Goal: Task Accomplishment & Management: Manage account settings

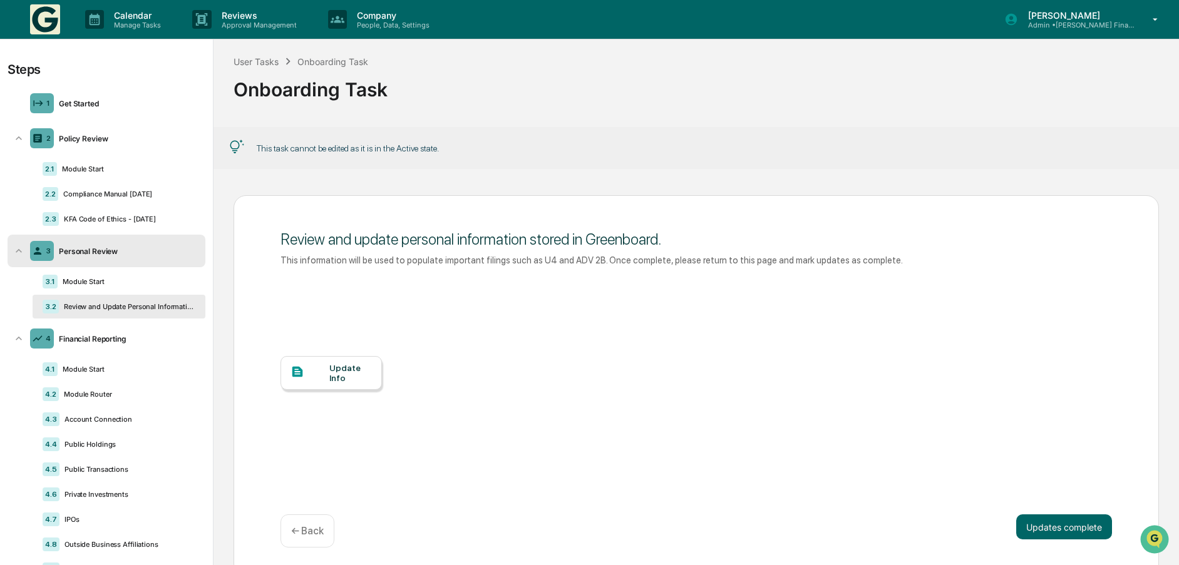
scroll to position [19, 0]
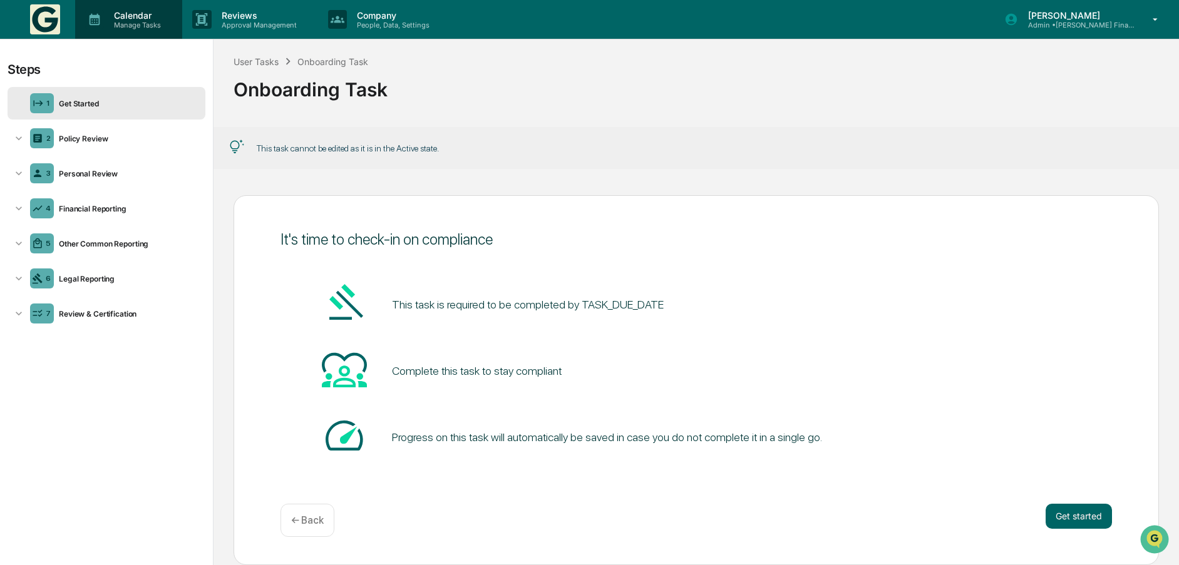
click at [121, 17] on p "Calendar" at bounding box center [135, 15] width 63 height 11
click at [612, 565] on div at bounding box center [592, 574] width 1185 height 0
click at [91, 18] on icon at bounding box center [95, 20] width 11 height 12
click at [491, 565] on div at bounding box center [592, 574] width 1185 height 0
click at [247, 60] on div "User Tasks" at bounding box center [256, 61] width 45 height 11
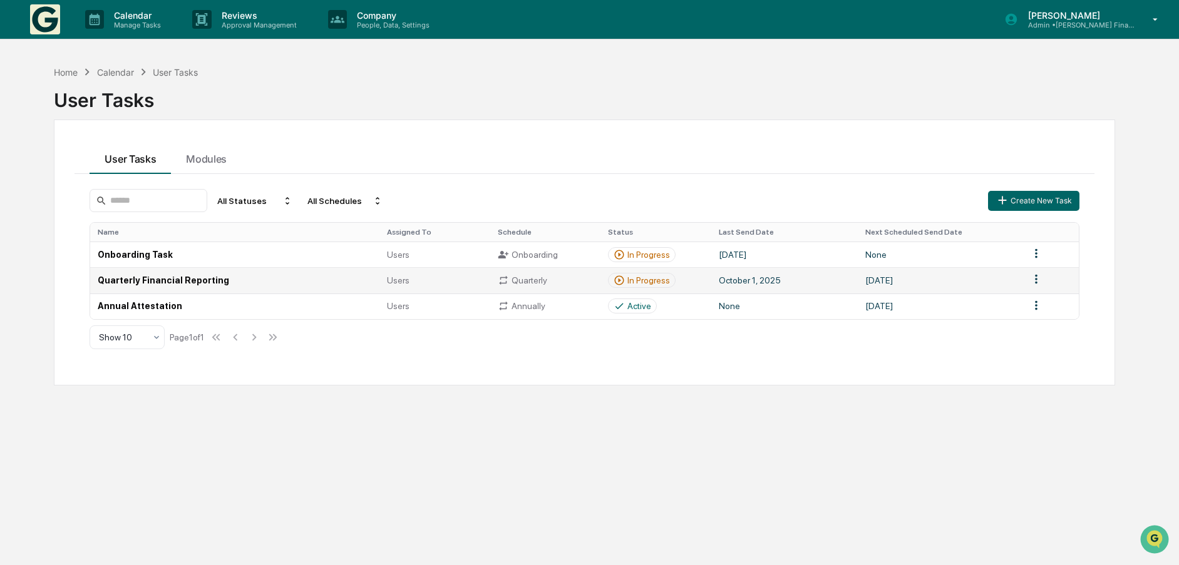
click at [170, 278] on td "Quarterly Financial Reporting" at bounding box center [234, 280] width 289 height 26
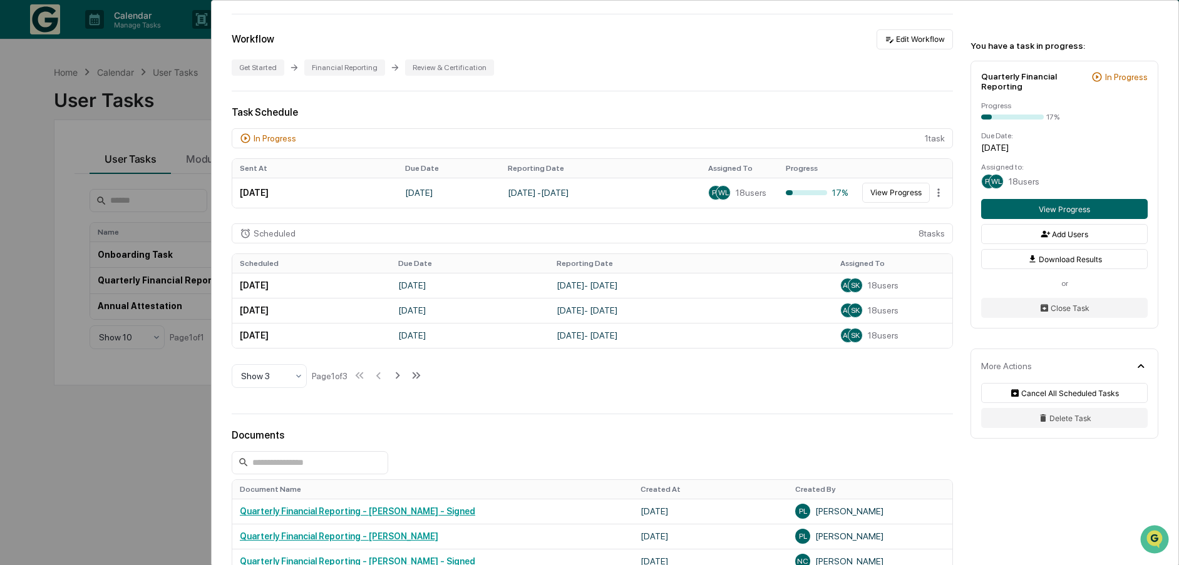
scroll to position [313, 0]
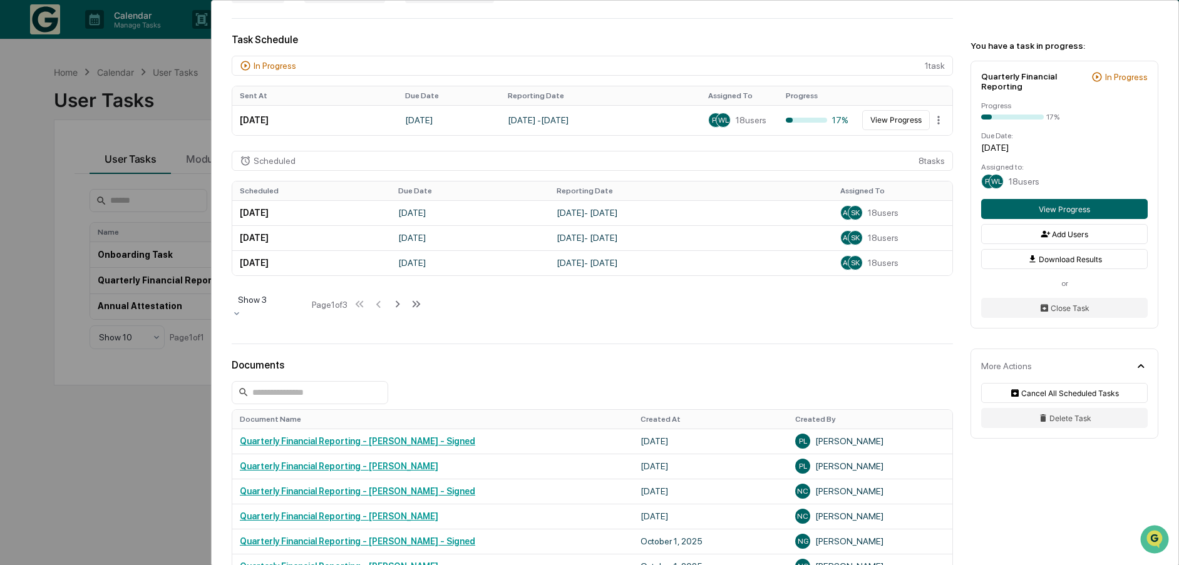
click at [281, 304] on div at bounding box center [269, 300] width 63 height 13
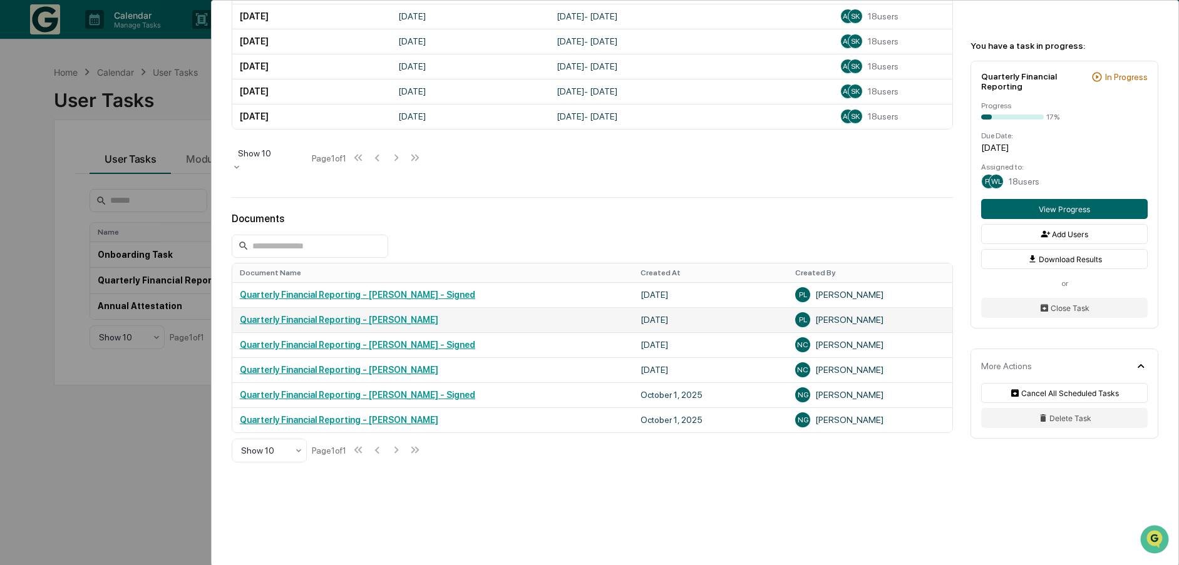
scroll to position [606, 0]
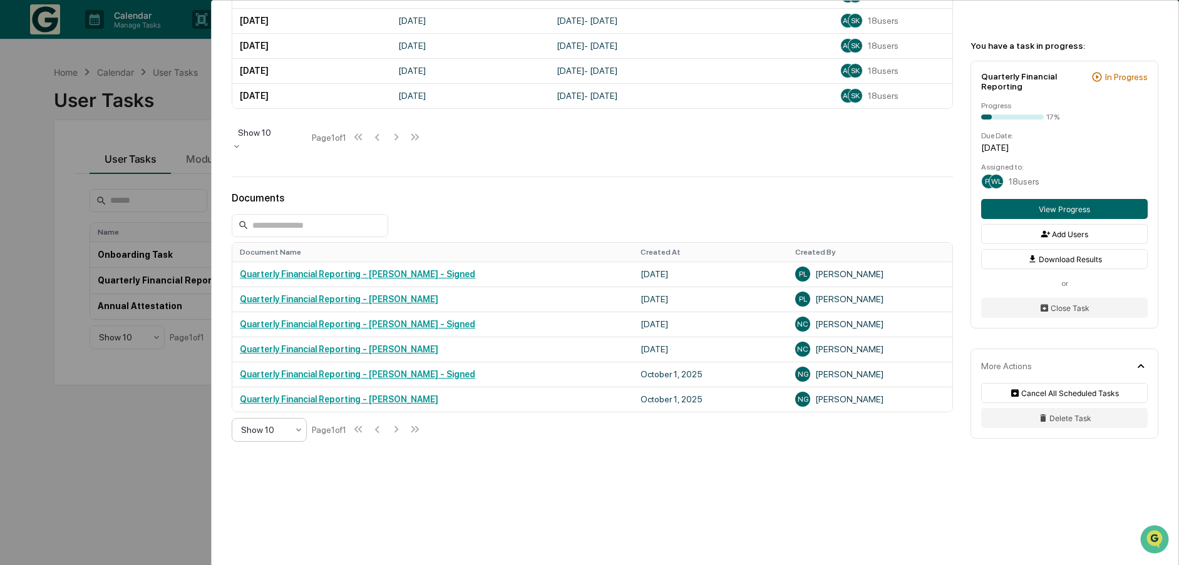
click at [282, 433] on div at bounding box center [264, 430] width 46 height 13
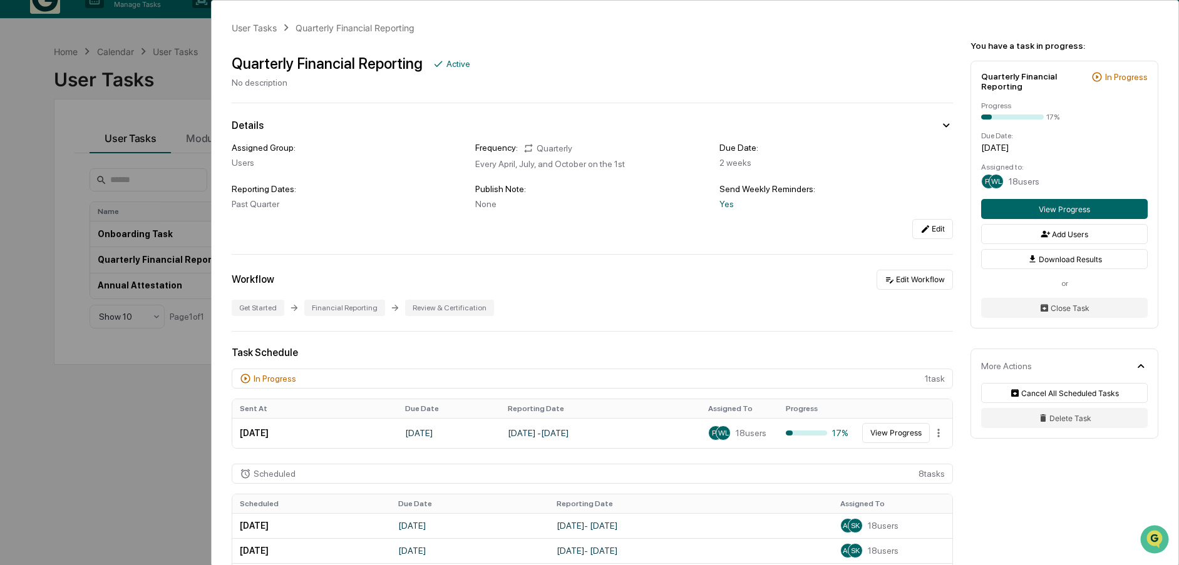
scroll to position [0, 0]
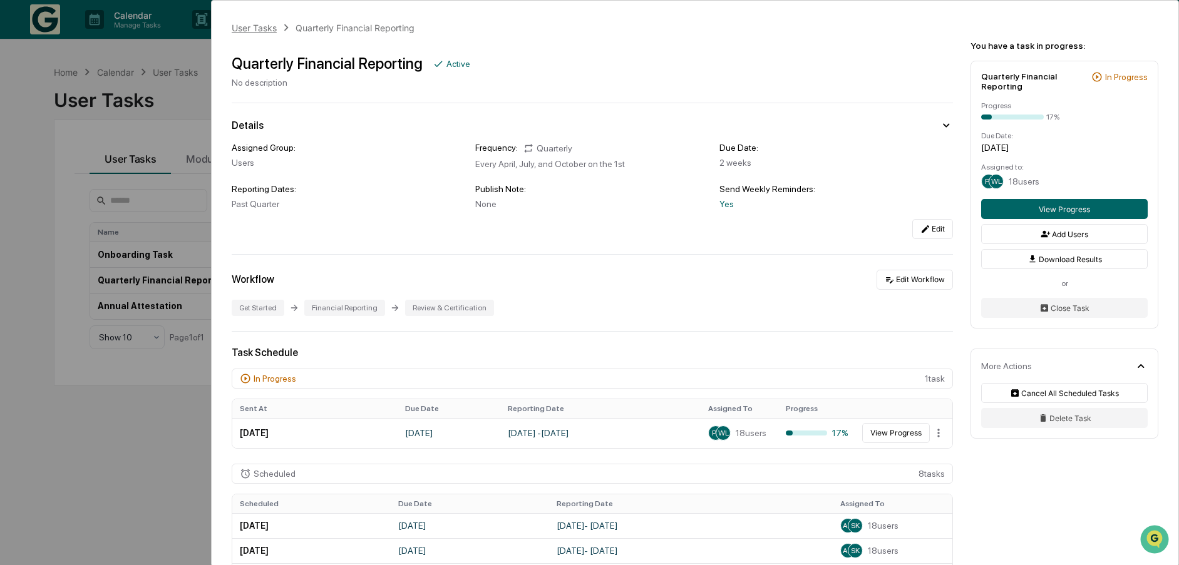
click at [246, 30] on div "User Tasks" at bounding box center [254, 28] width 45 height 11
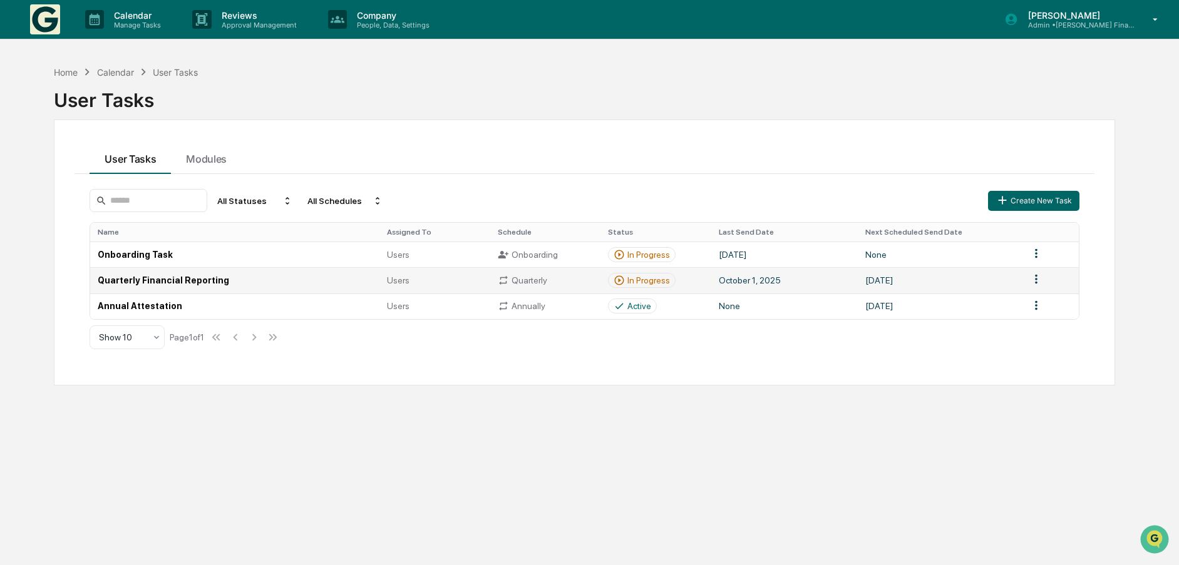
click at [162, 282] on td "Quarterly Financial Reporting" at bounding box center [234, 280] width 289 height 26
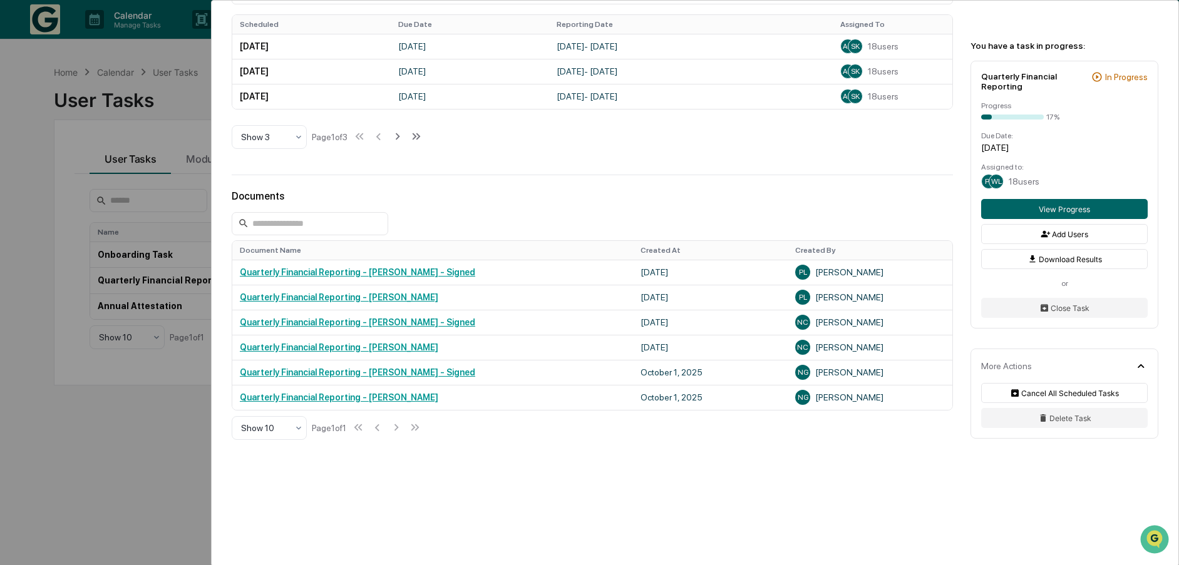
scroll to position [230, 0]
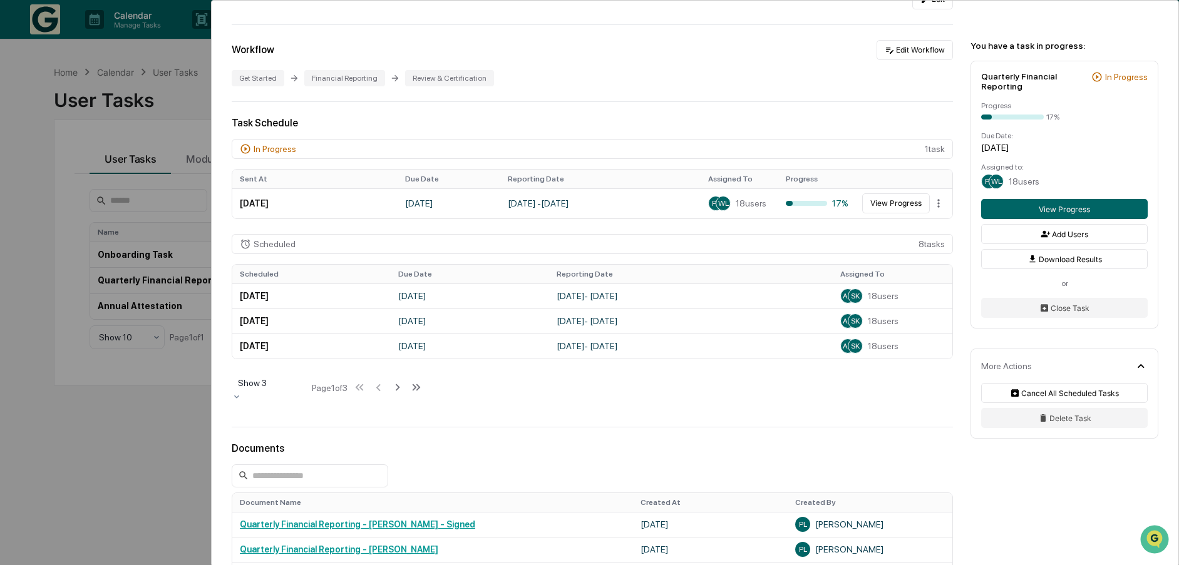
click at [254, 383] on div at bounding box center [269, 383] width 63 height 13
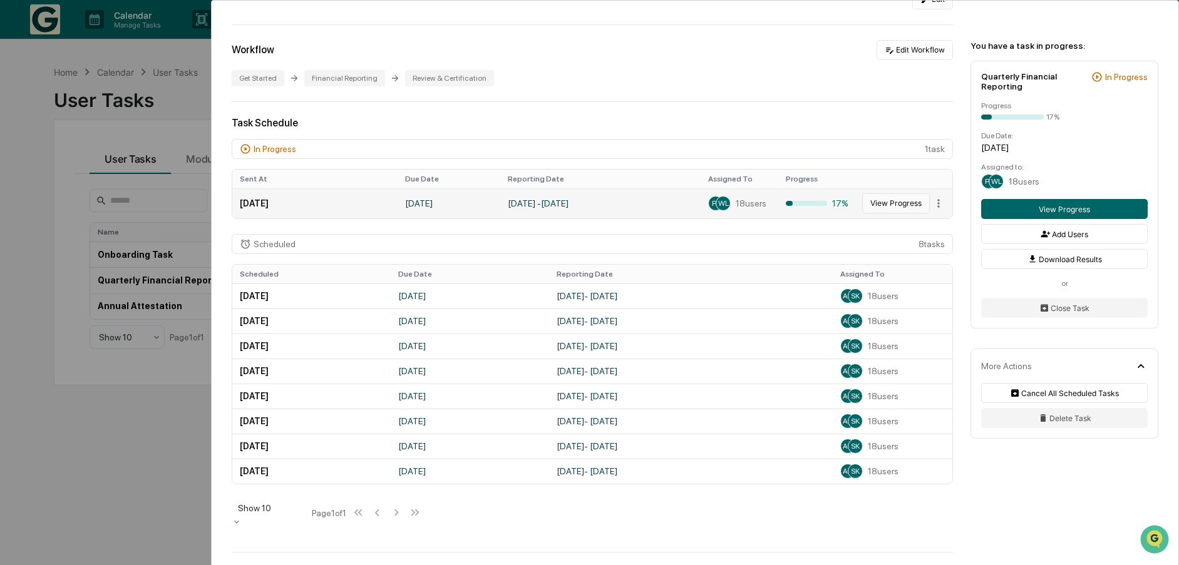
click at [900, 204] on button "View Progress" at bounding box center [896, 203] width 68 height 20
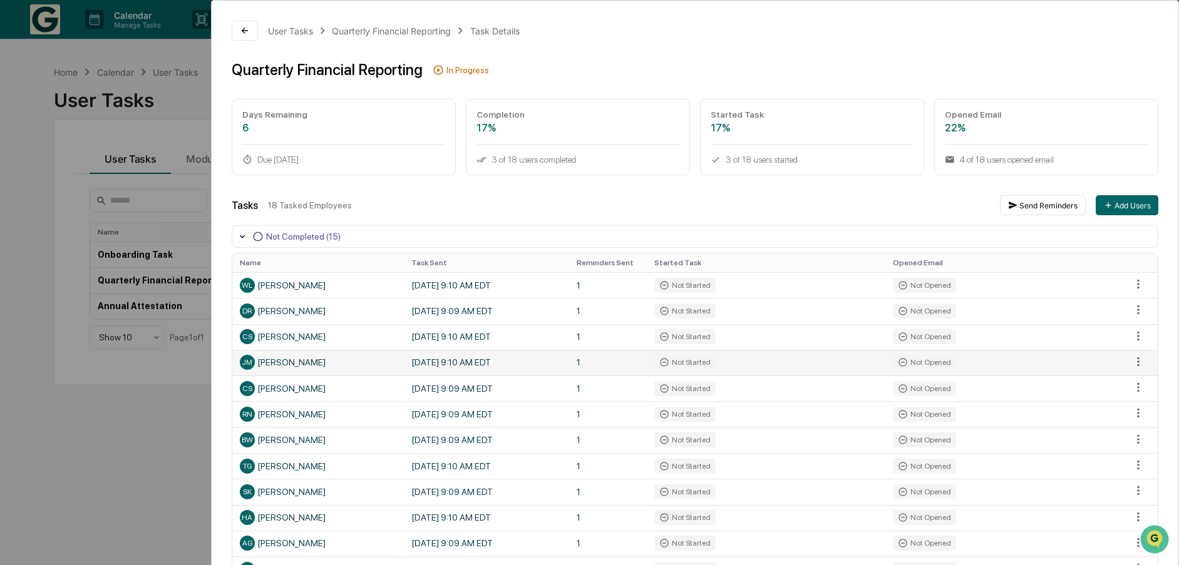
scroll to position [63, 0]
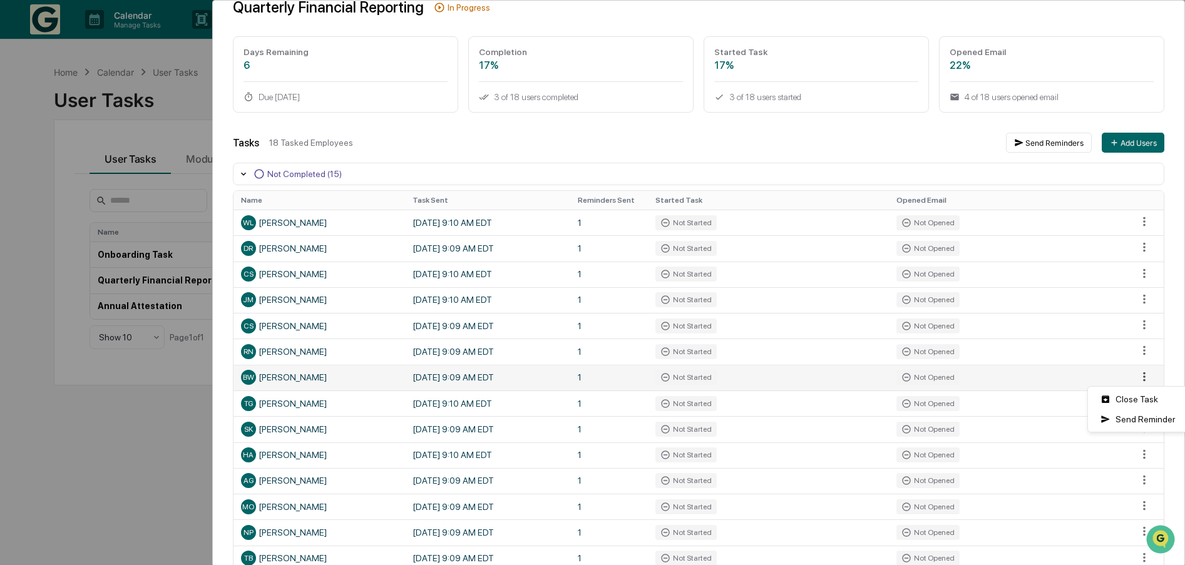
click at [1133, 379] on html "Calendar Manage Tasks Reviews Approval Management Company People, Data, Setting…" at bounding box center [592, 282] width 1185 height 565
click at [297, 371] on html "Calendar Manage Tasks Reviews Approval Management Company People, Data, Setting…" at bounding box center [592, 282] width 1185 height 565
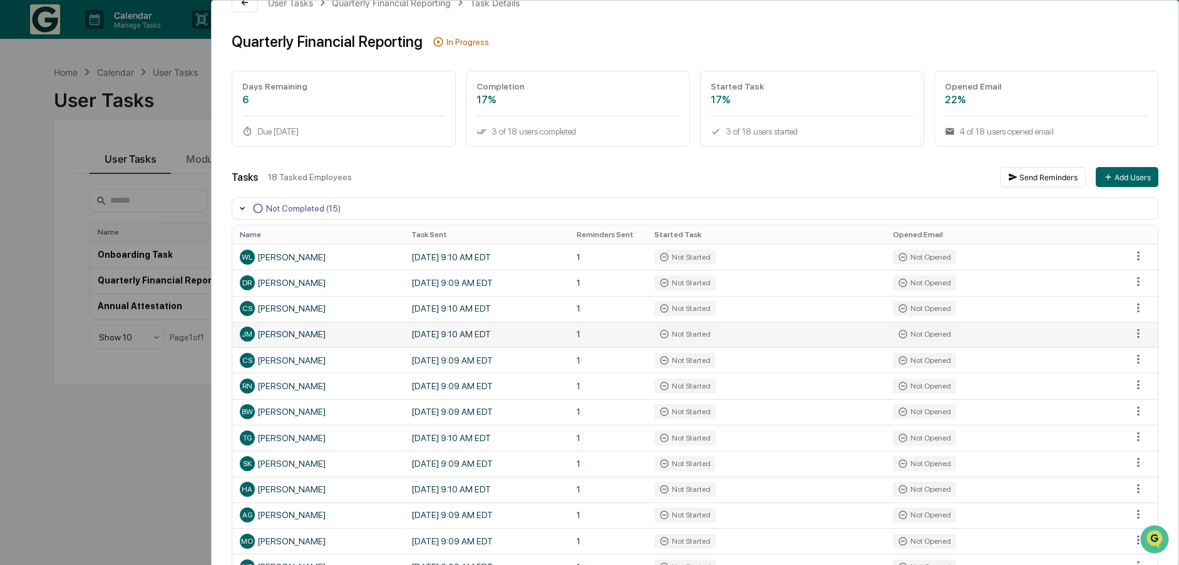
scroll to position [0, 0]
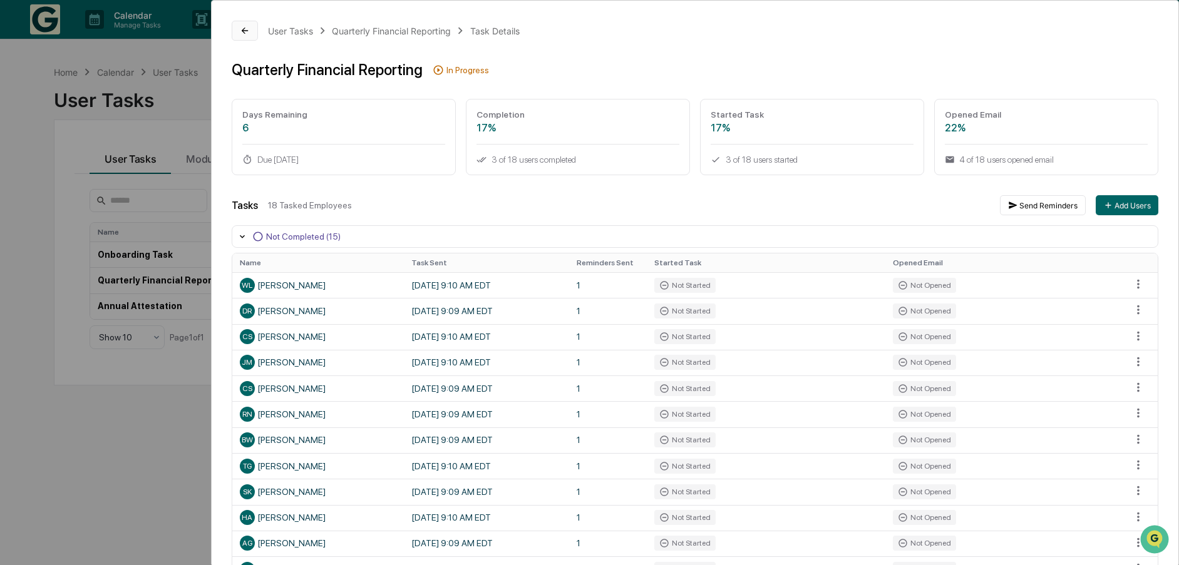
click at [249, 33] on icon at bounding box center [245, 31] width 10 height 10
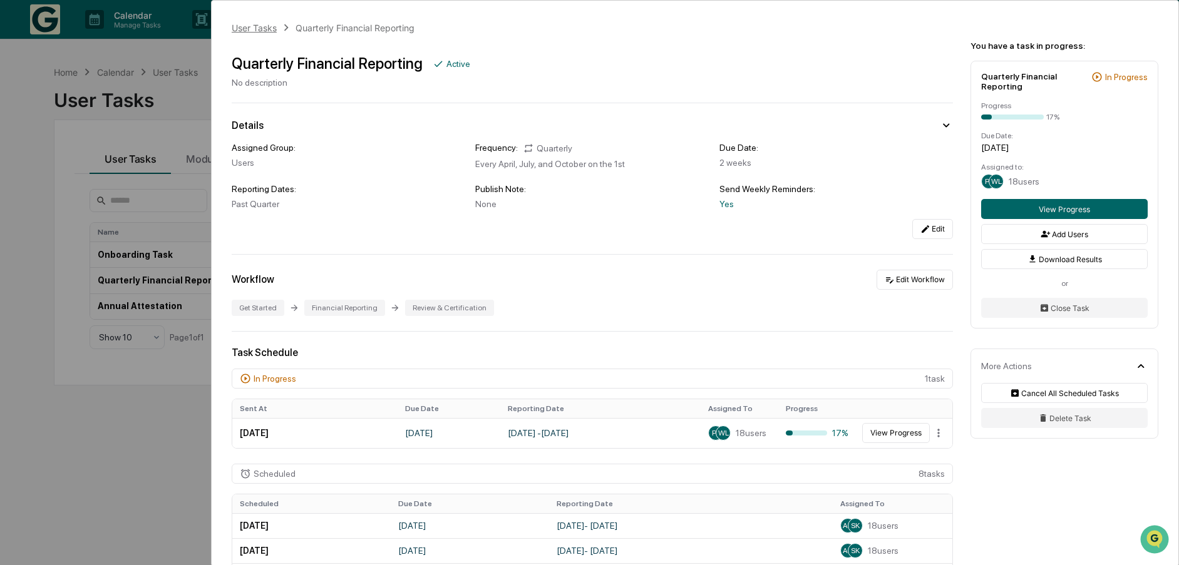
click at [257, 28] on div "User Tasks" at bounding box center [254, 28] width 45 height 11
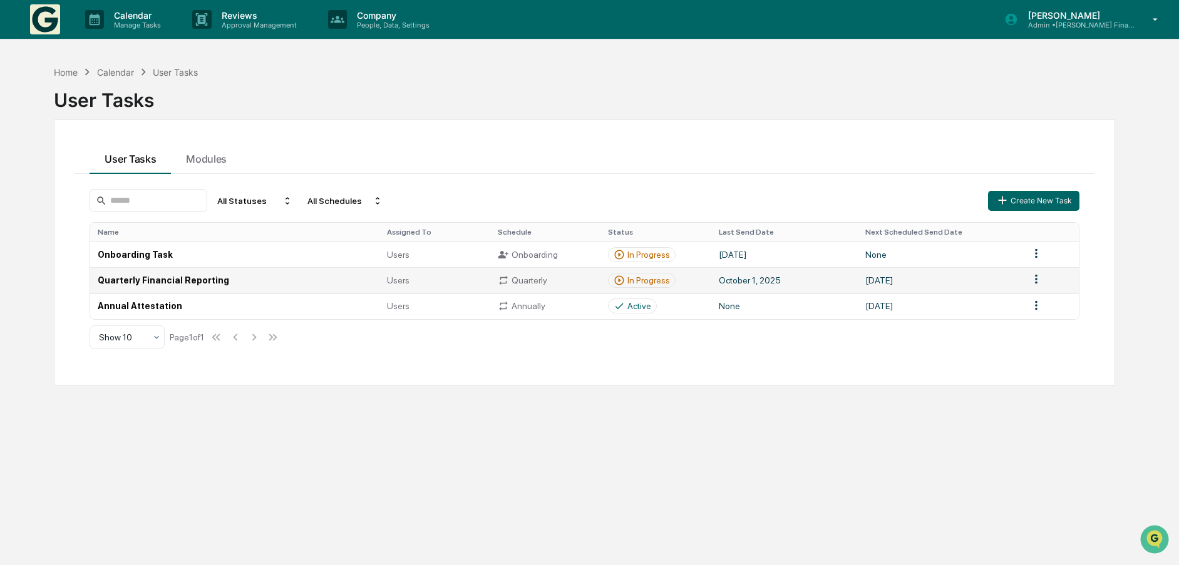
click at [145, 284] on td "Quarterly Financial Reporting" at bounding box center [234, 280] width 289 height 26
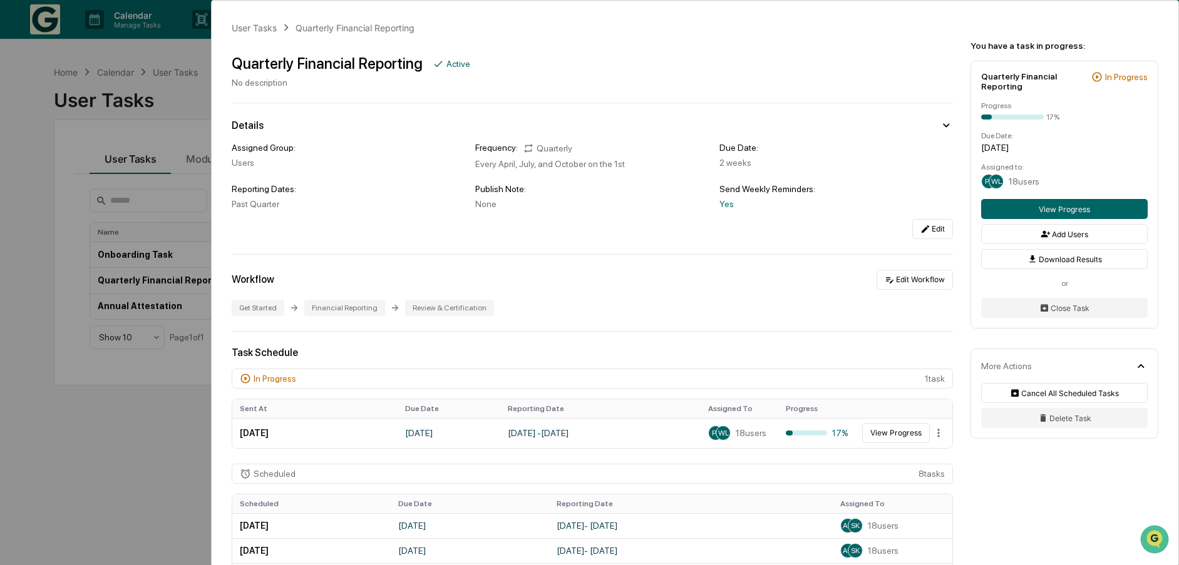
click at [343, 311] on div "Financial Reporting" at bounding box center [344, 308] width 81 height 16
click at [244, 307] on div "Get Started" at bounding box center [258, 308] width 53 height 16
click at [344, 311] on div "Financial Reporting" at bounding box center [344, 308] width 81 height 16
click at [448, 309] on div "Review & Certification" at bounding box center [449, 308] width 89 height 16
click at [128, 469] on div "User Tasks Quarterly Financial Reporting Quarterly Financial Reporting Active N…" at bounding box center [589, 282] width 1179 height 565
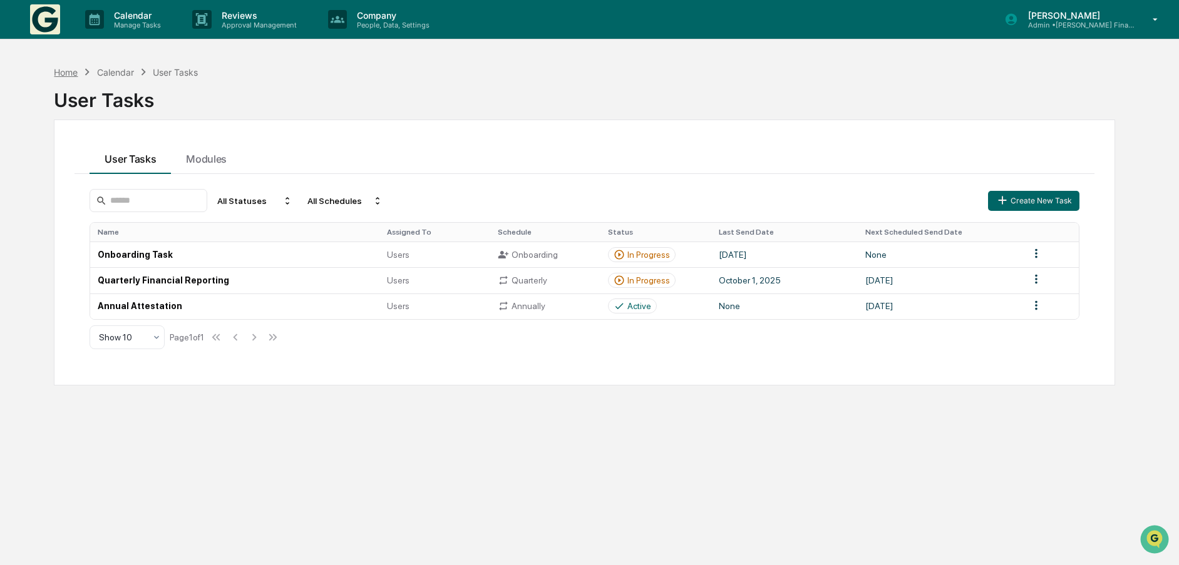
click at [64, 72] on div "Home" at bounding box center [66, 72] width 24 height 11
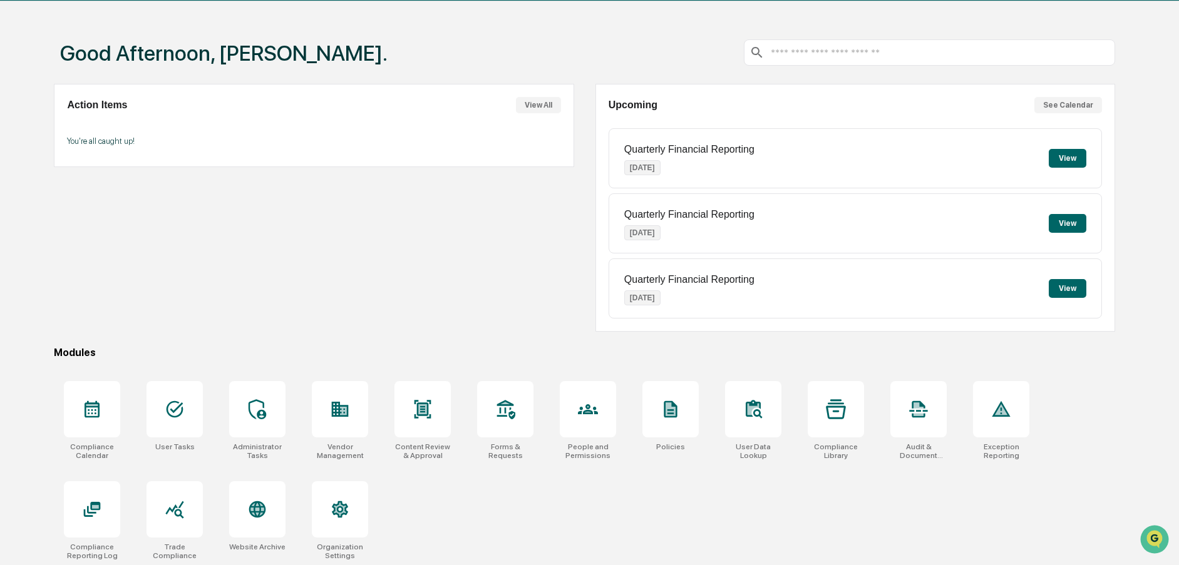
scroll to position [59, 0]
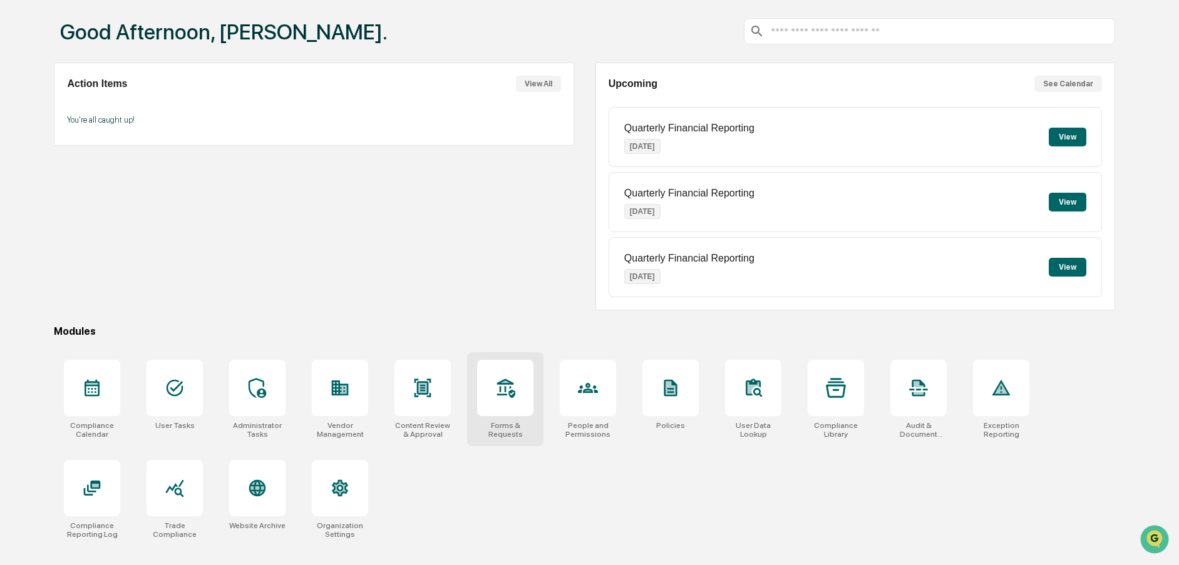
click at [515, 383] on icon at bounding box center [505, 388] width 20 height 20
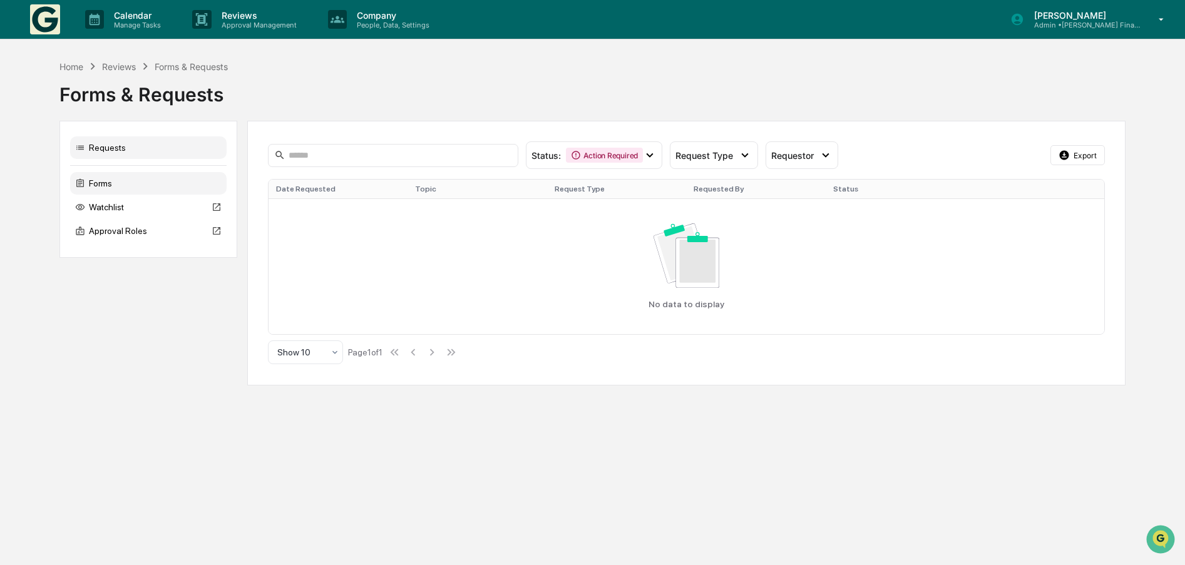
click at [109, 181] on div "Forms" at bounding box center [148, 183] width 157 height 23
click at [68, 63] on div "Home" at bounding box center [71, 66] width 24 height 11
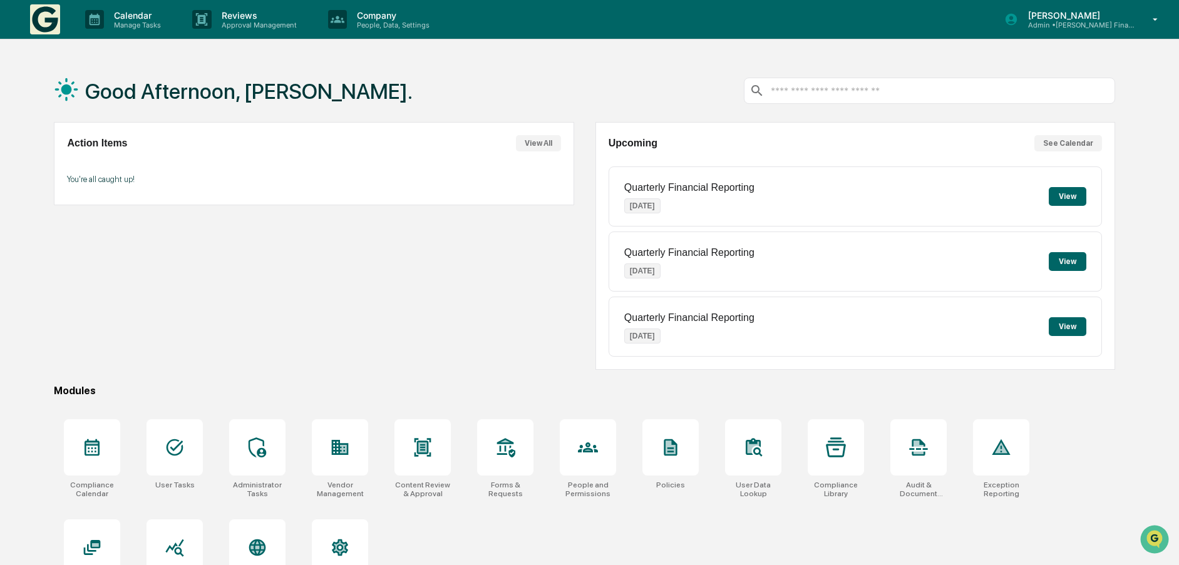
click at [1067, 143] on button "See Calendar" at bounding box center [1068, 143] width 68 height 16
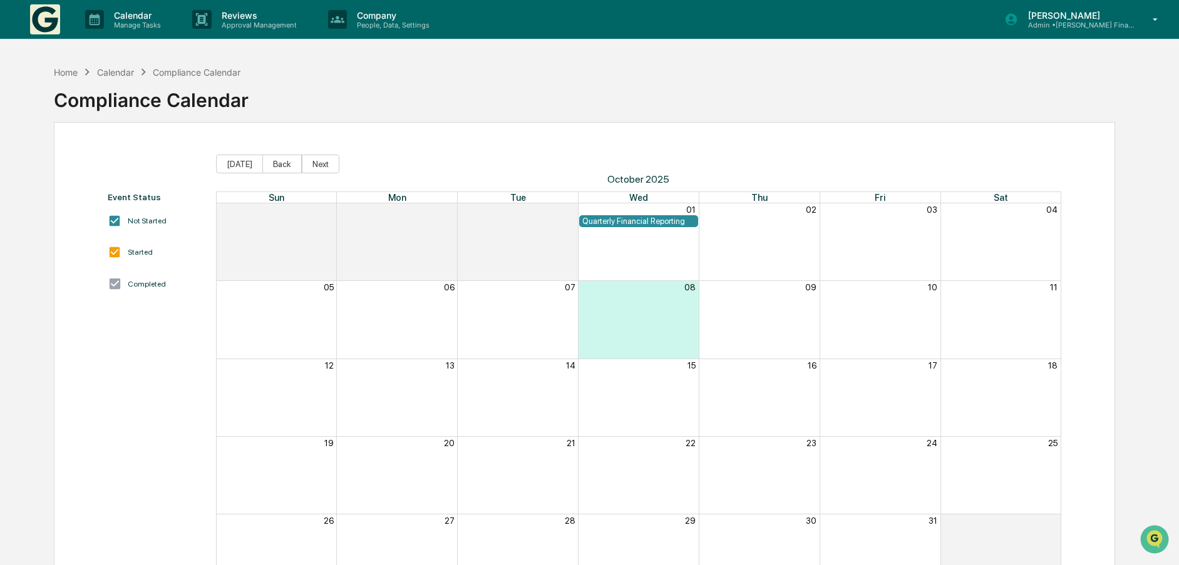
click at [634, 219] on div "Quarterly Financial Reporting" at bounding box center [638, 221] width 113 height 9
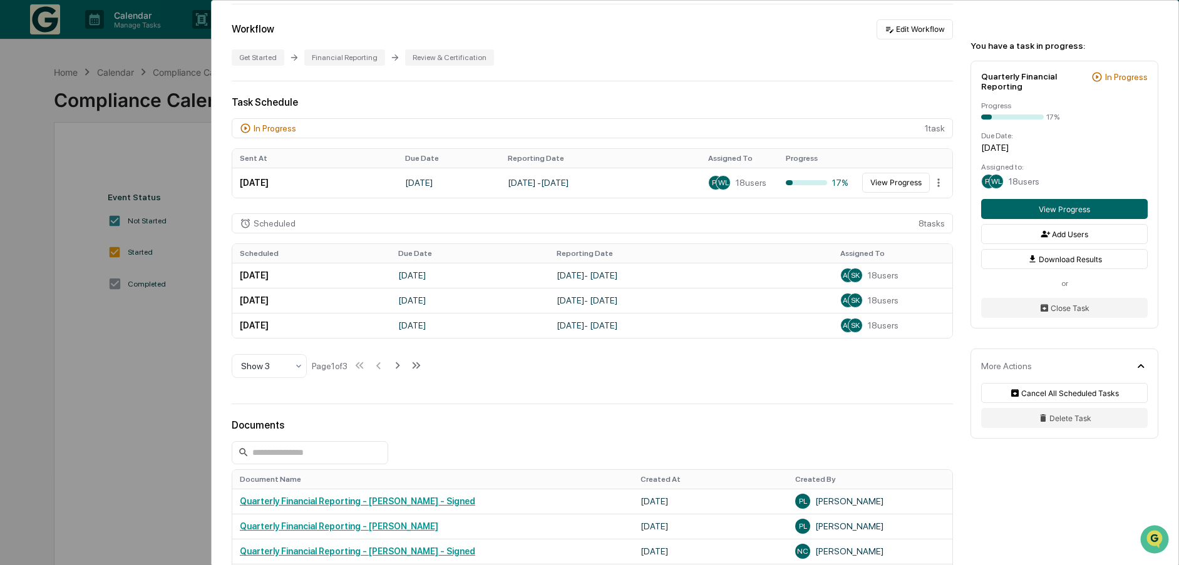
scroll to position [60, 0]
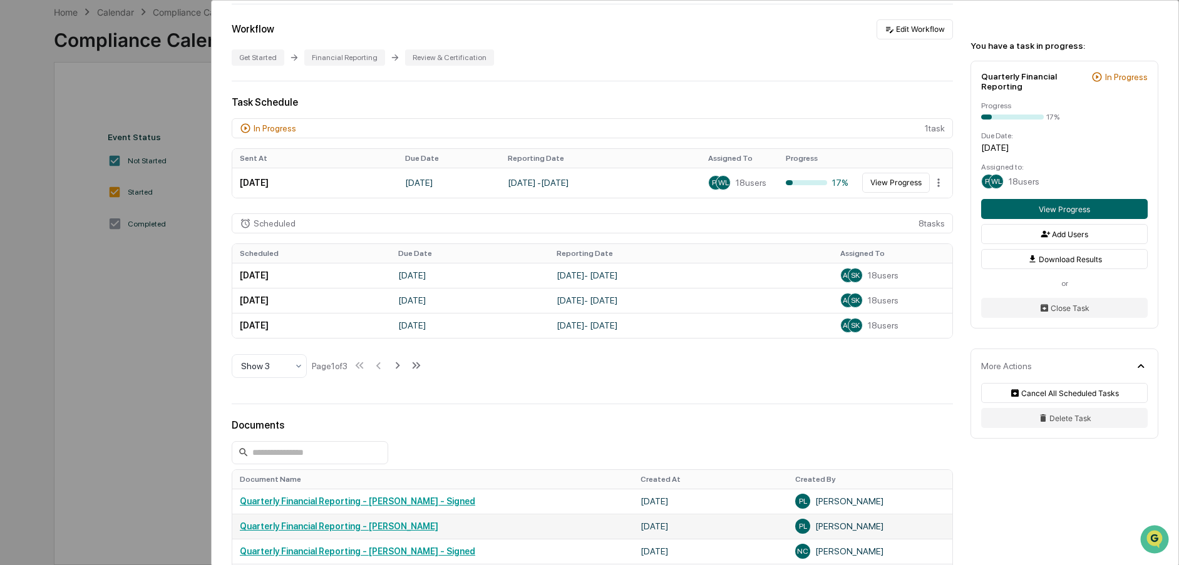
click at [368, 527] on link "Quarterly Financial Reporting - Pamela Lessard" at bounding box center [339, 527] width 199 height 10
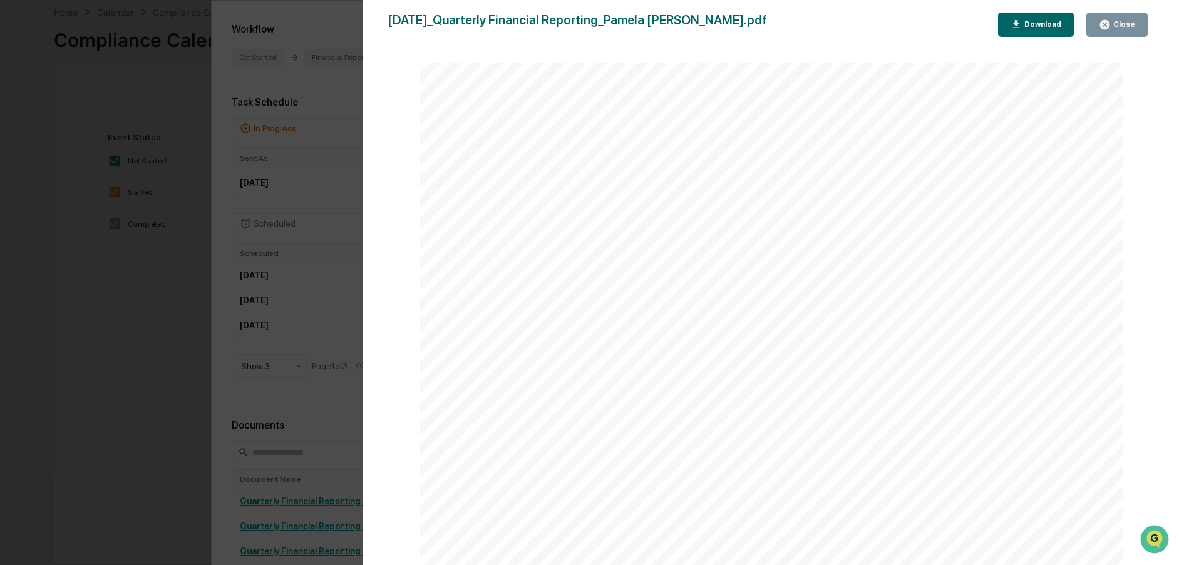
scroll to position [2510, 0]
click at [1137, 26] on button "Close" at bounding box center [1116, 25] width 61 height 24
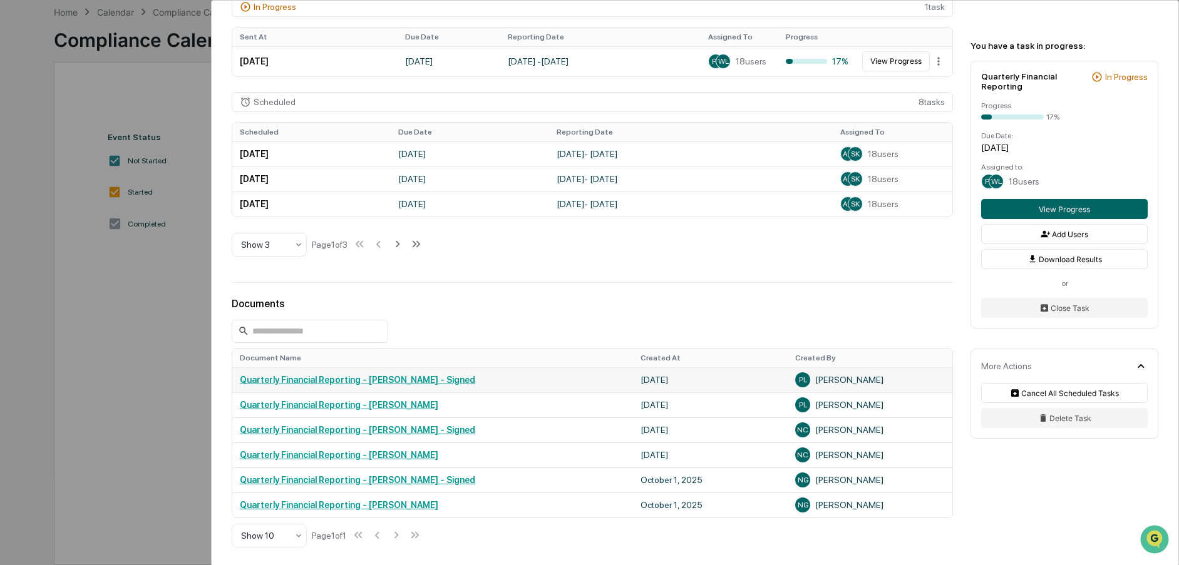
scroll to position [376, 0]
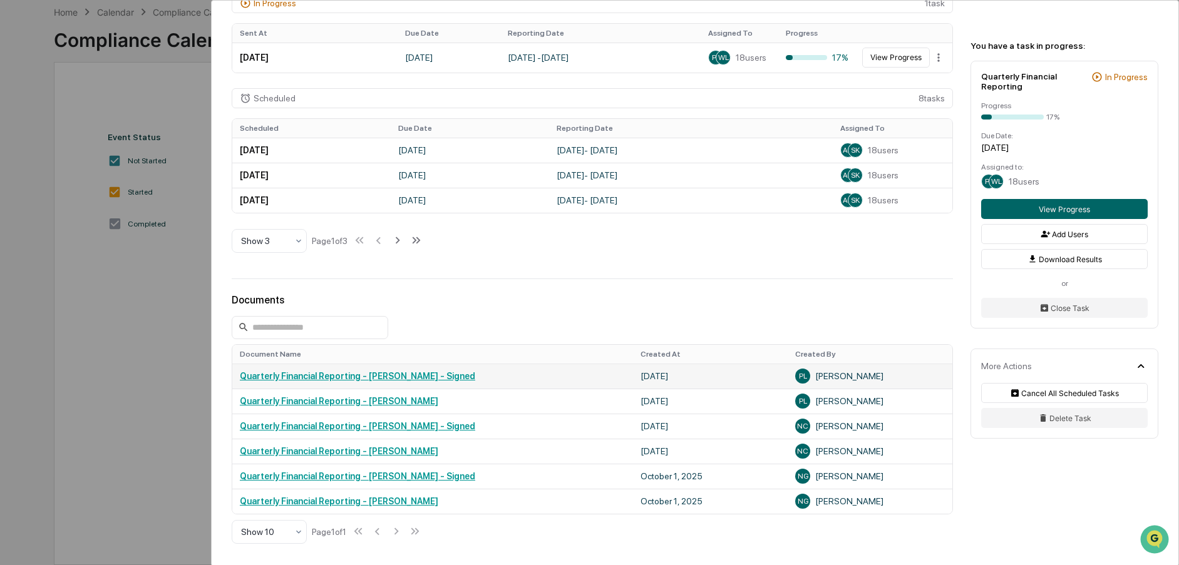
click at [416, 376] on link "Quarterly Financial Reporting - Pamela Lessard - Signed" at bounding box center [357, 376] width 235 height 10
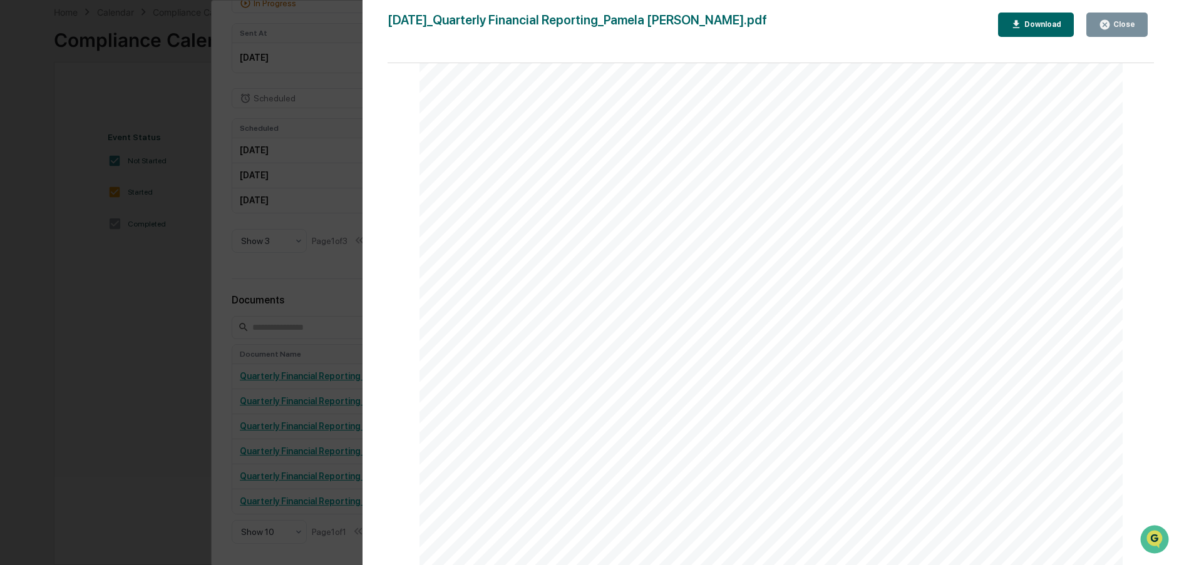
scroll to position [1065, 0]
click at [1143, 26] on button "Close" at bounding box center [1116, 25] width 61 height 24
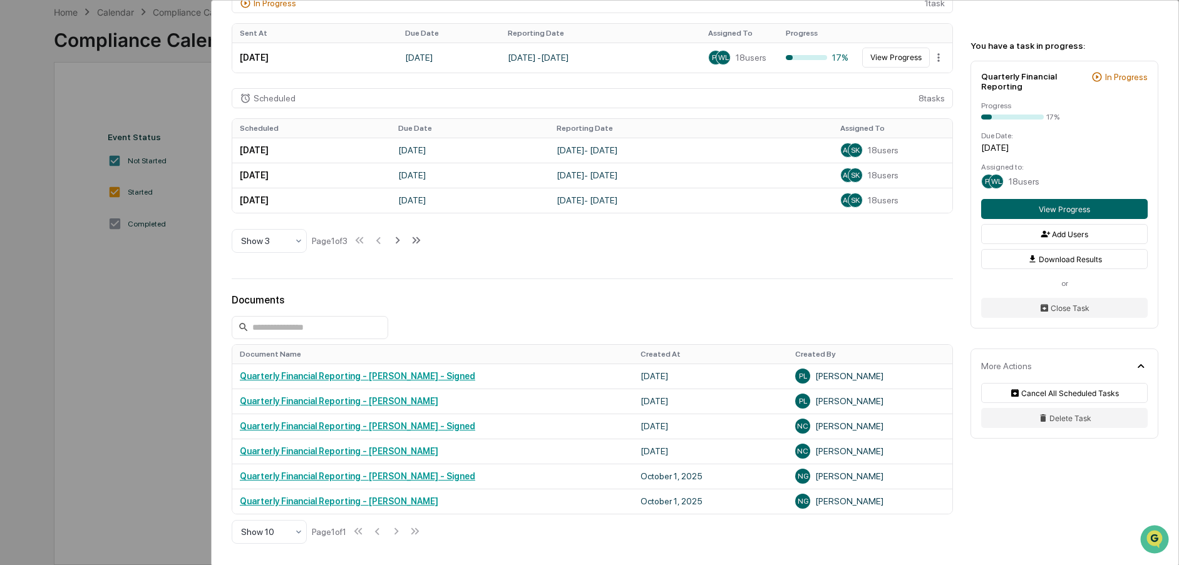
drag, startPoint x: 587, startPoint y: 303, endPoint x: 697, endPoint y: 286, distance: 110.9
click at [589, 303] on div "Documents" at bounding box center [592, 300] width 721 height 12
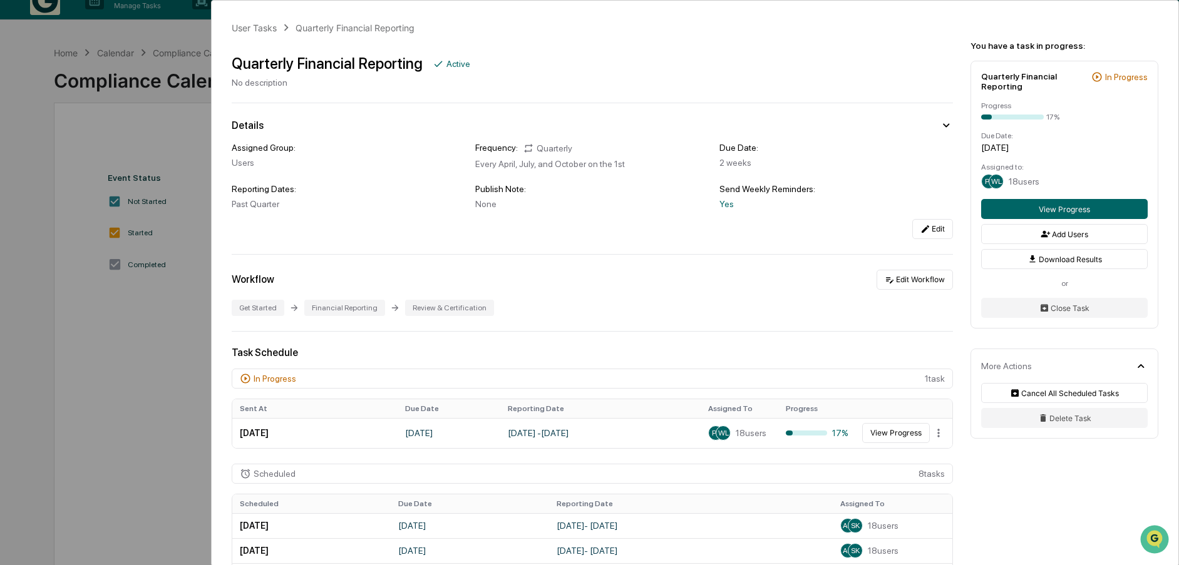
scroll to position [0, 0]
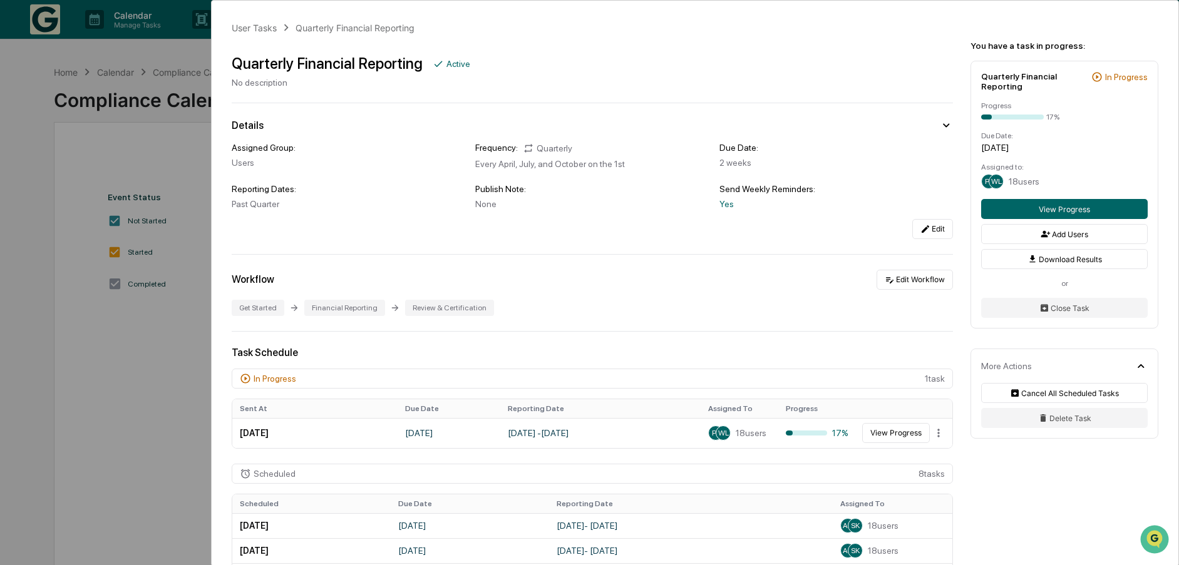
click at [144, 440] on div "User Tasks Quarterly Financial Reporting Quarterly Financial Reporting Active N…" at bounding box center [589, 282] width 1179 height 565
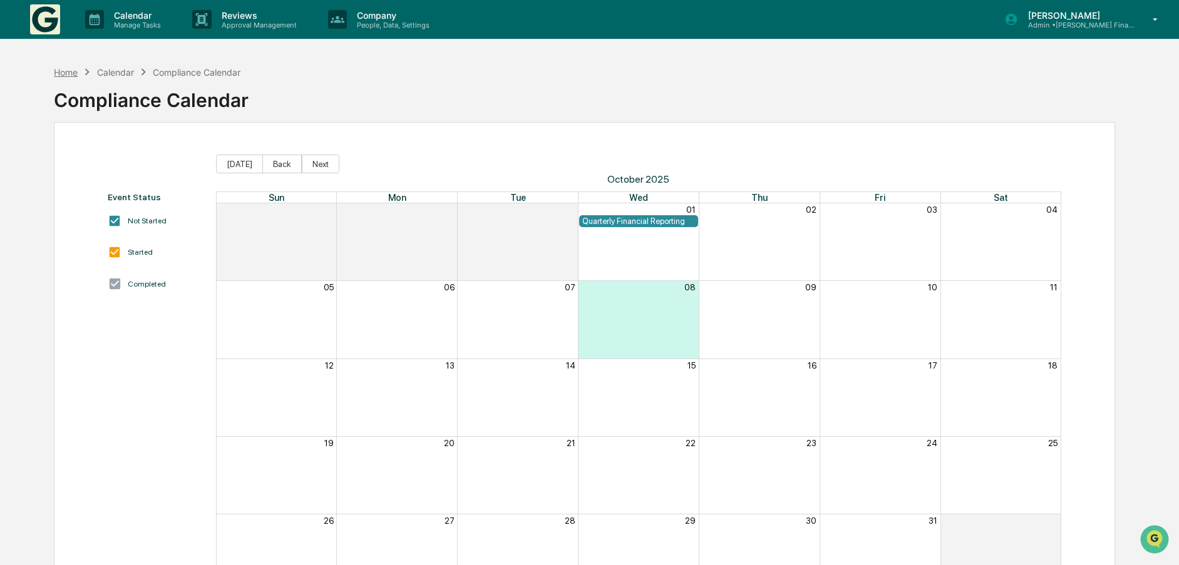
click at [70, 72] on div "Home" at bounding box center [66, 72] width 24 height 11
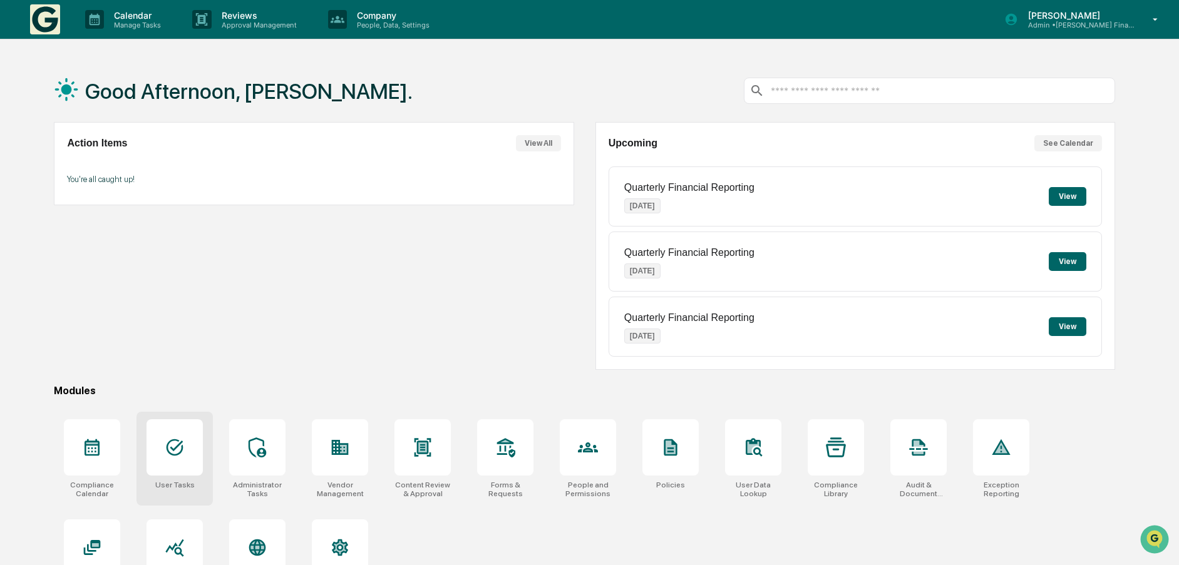
click at [182, 450] on icon at bounding box center [175, 448] width 17 height 17
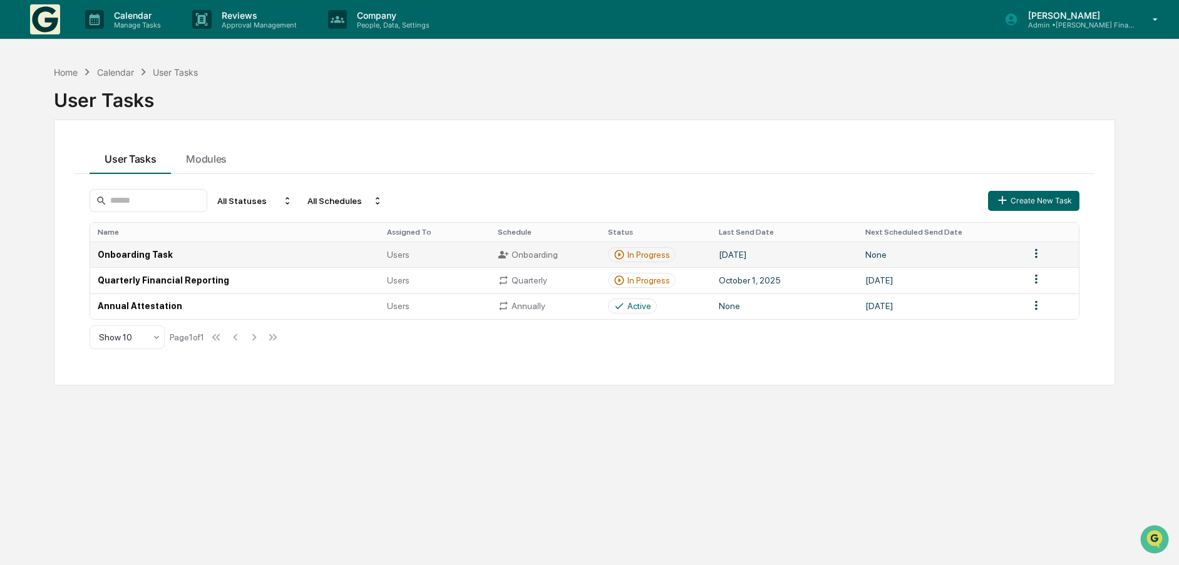
click at [153, 254] on td "Onboarding Task" at bounding box center [234, 255] width 289 height 26
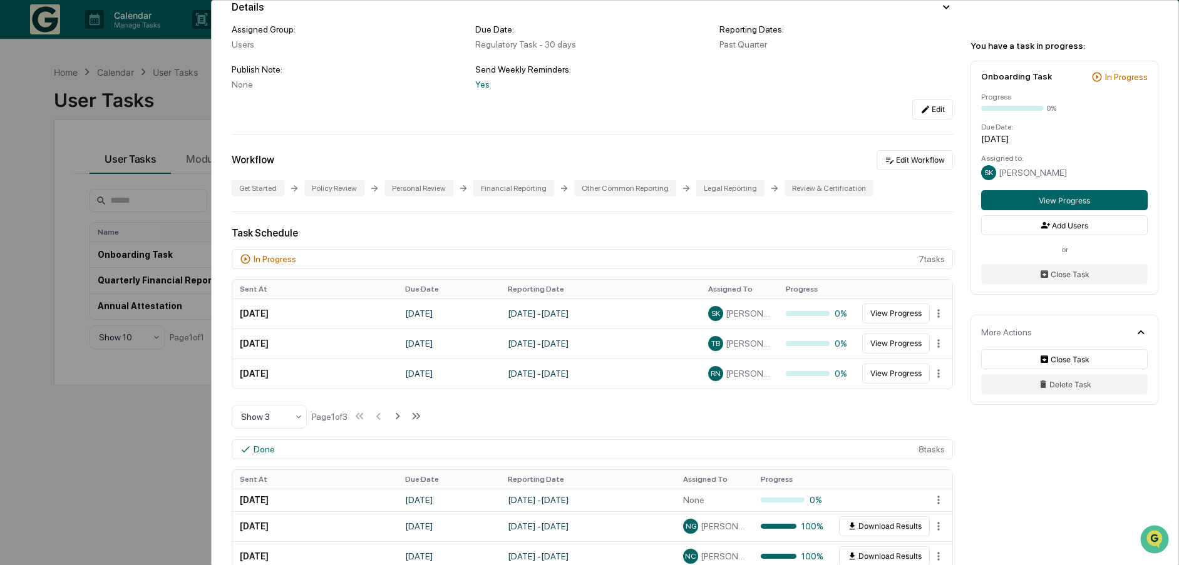
scroll to position [250, 0]
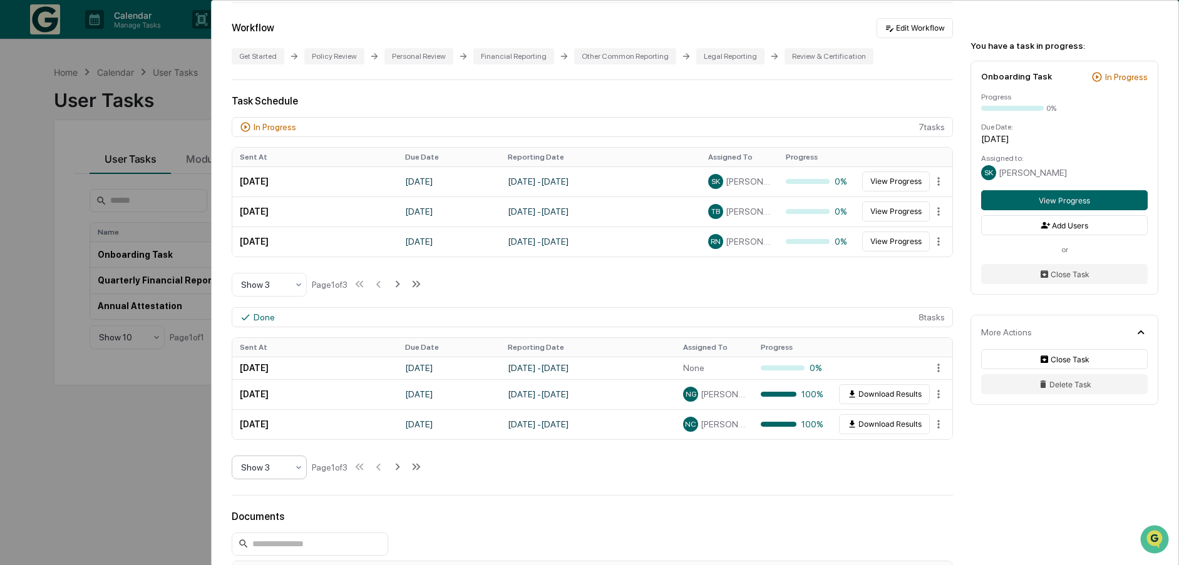
click at [278, 466] on div at bounding box center [264, 467] width 46 height 13
click at [273, 542] on div "Show 10" at bounding box center [269, 547] width 74 height 25
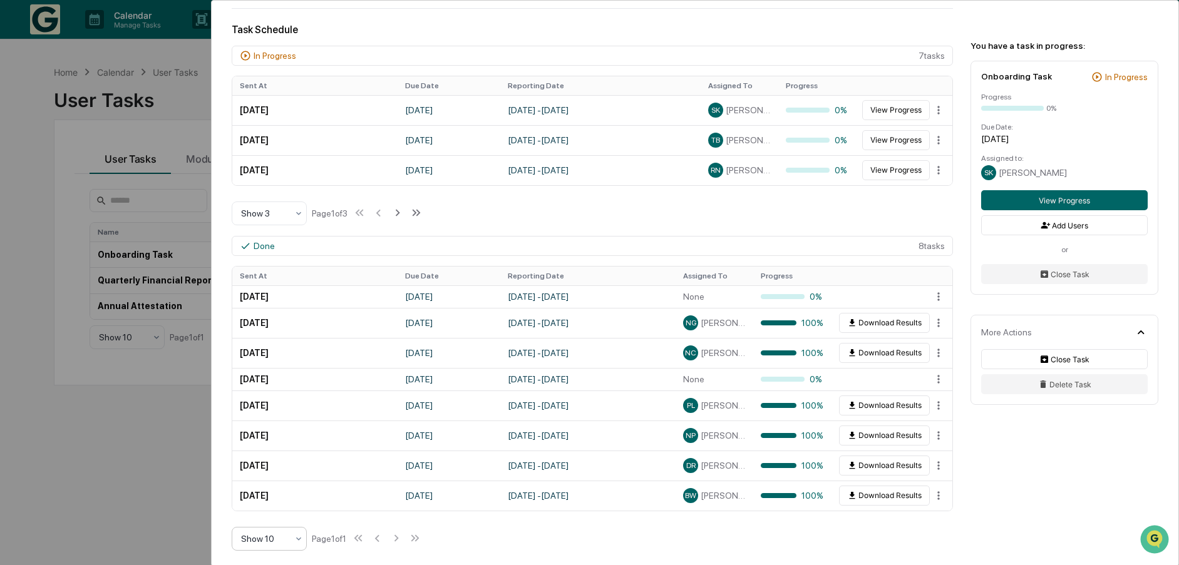
scroll to position [188, 0]
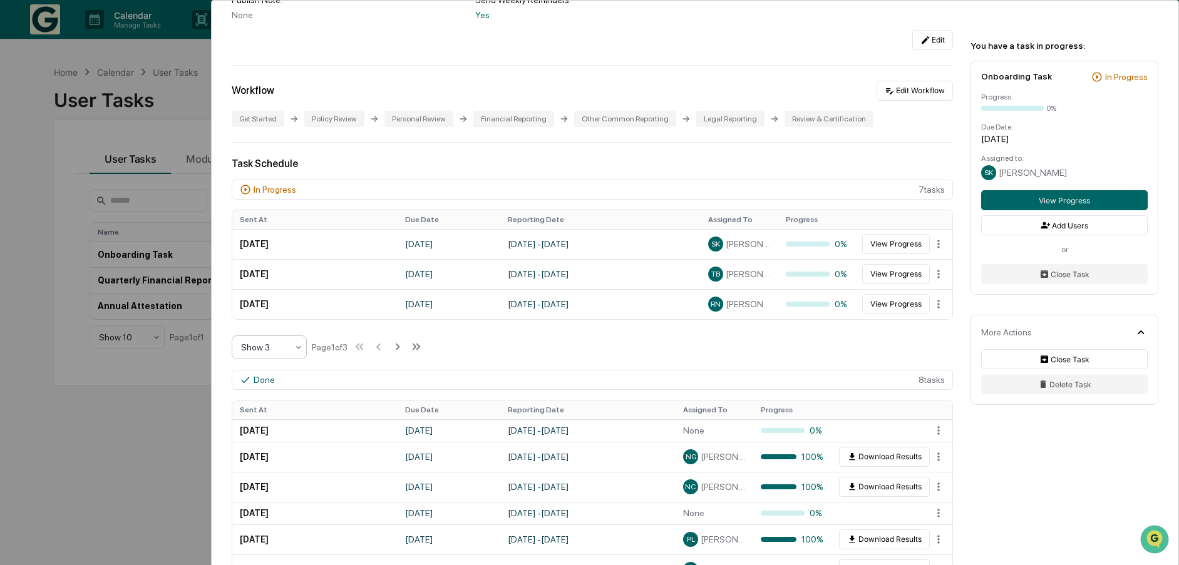
click at [272, 345] on div at bounding box center [264, 347] width 46 height 13
click at [274, 432] on div "Show 10" at bounding box center [269, 427] width 74 height 25
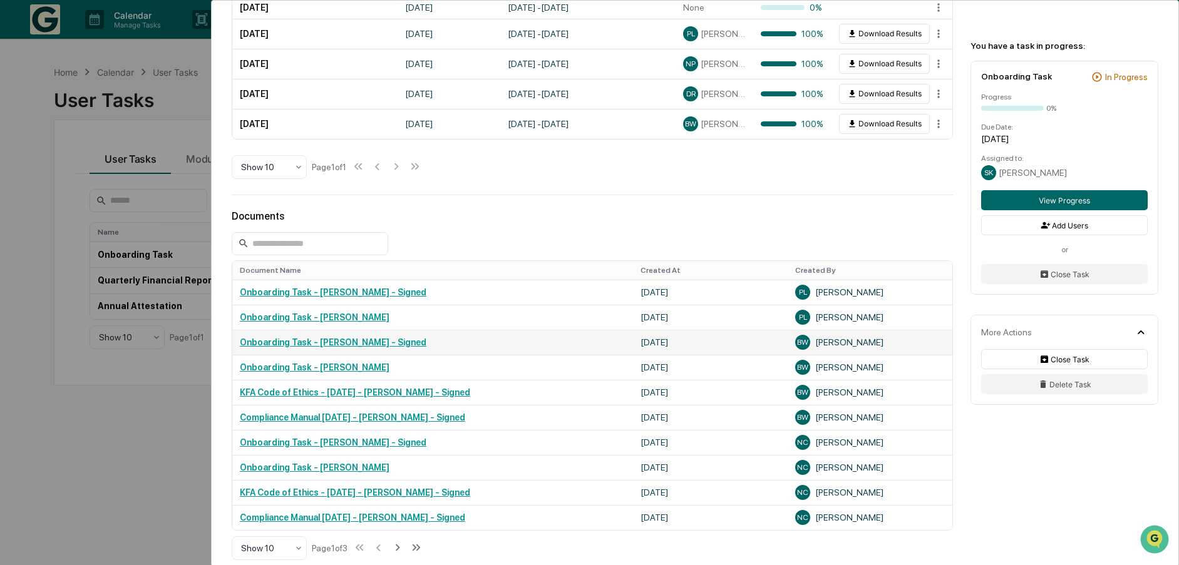
scroll to position [935, 0]
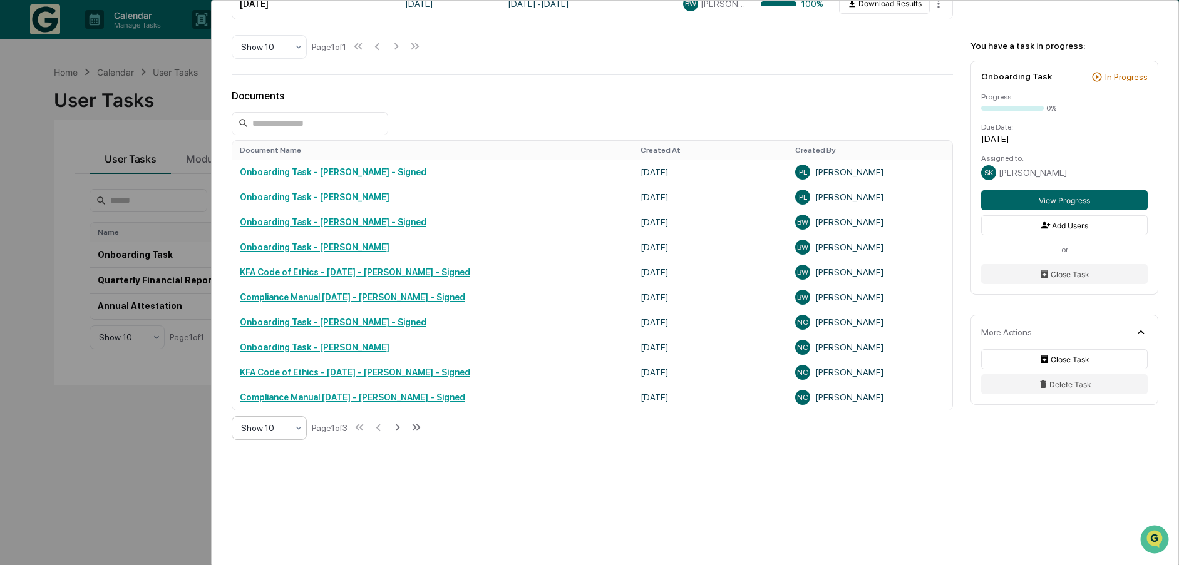
click at [301, 428] on icon at bounding box center [299, 428] width 10 height 10
click at [277, 554] on div "Show 100" at bounding box center [269, 558] width 74 height 25
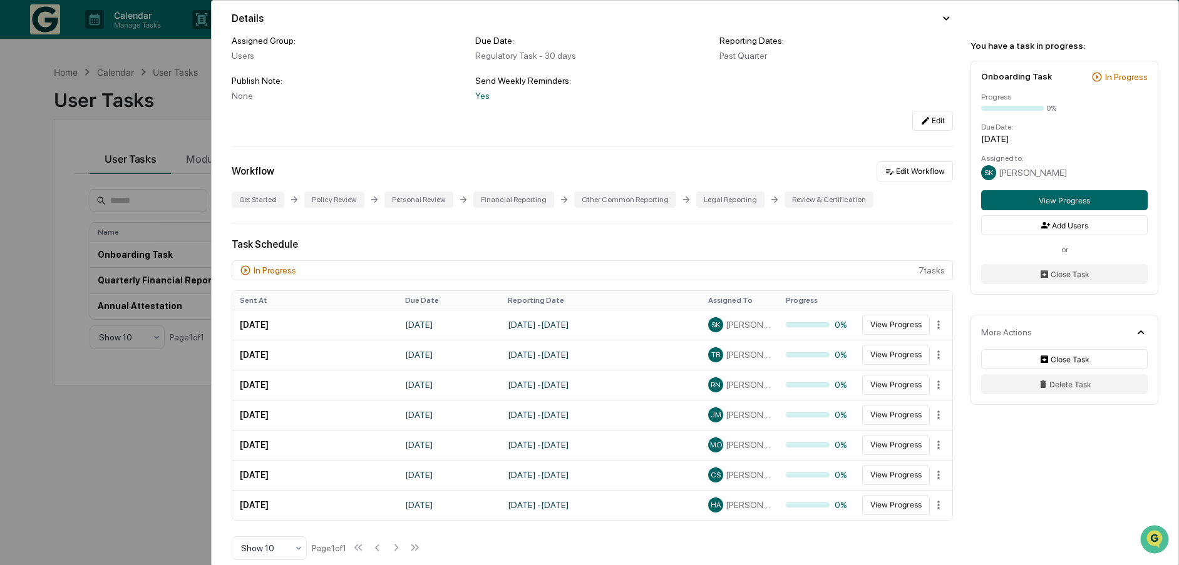
scroll to position [0, 0]
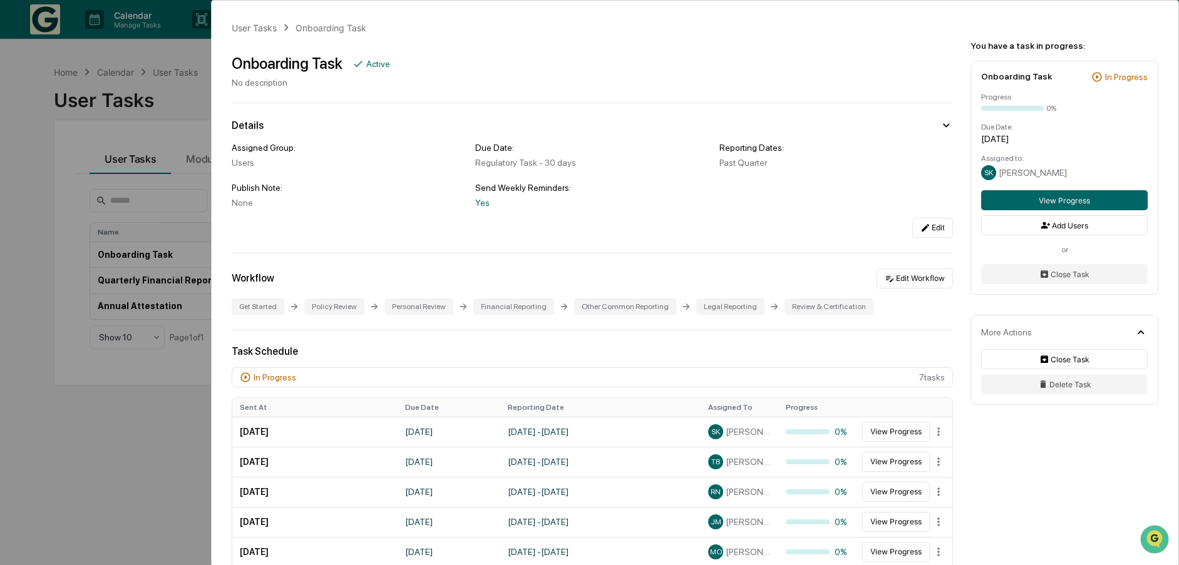
click at [66, 460] on div "User Tasks Onboarding Task Onboarding Task Active No description Details Assign…" at bounding box center [589, 282] width 1179 height 565
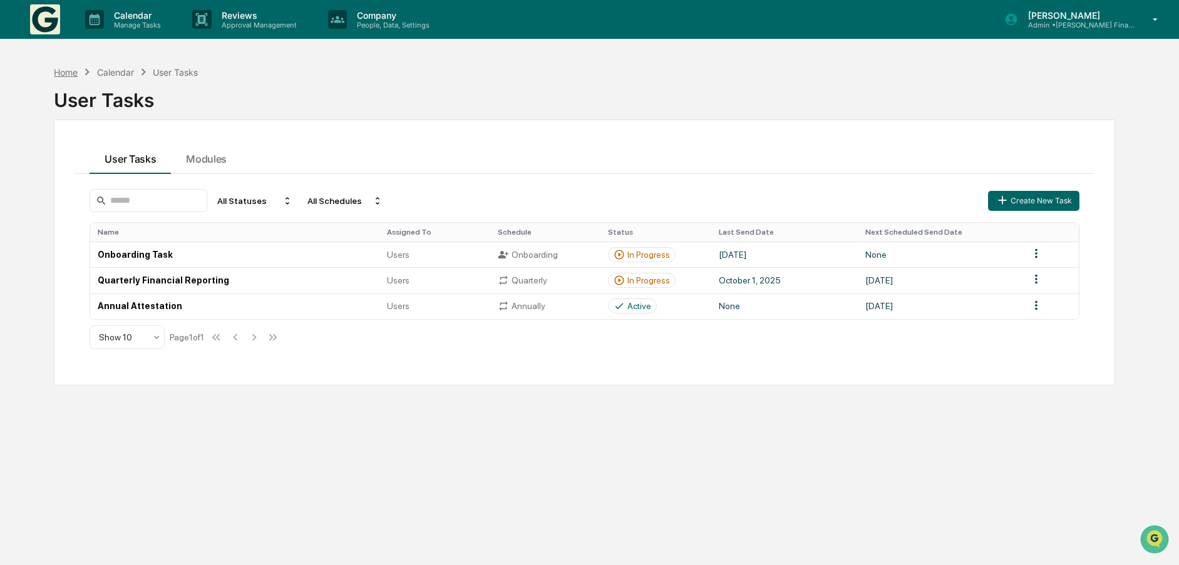
click at [66, 71] on div "Home" at bounding box center [66, 72] width 24 height 11
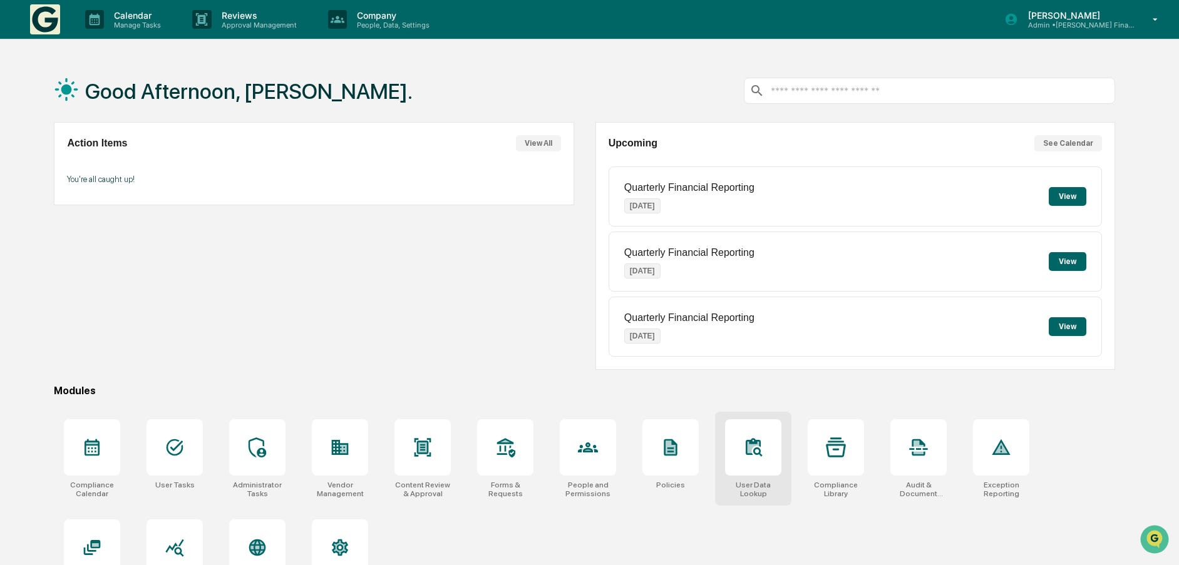
click at [765, 438] on div at bounding box center [753, 448] width 56 height 56
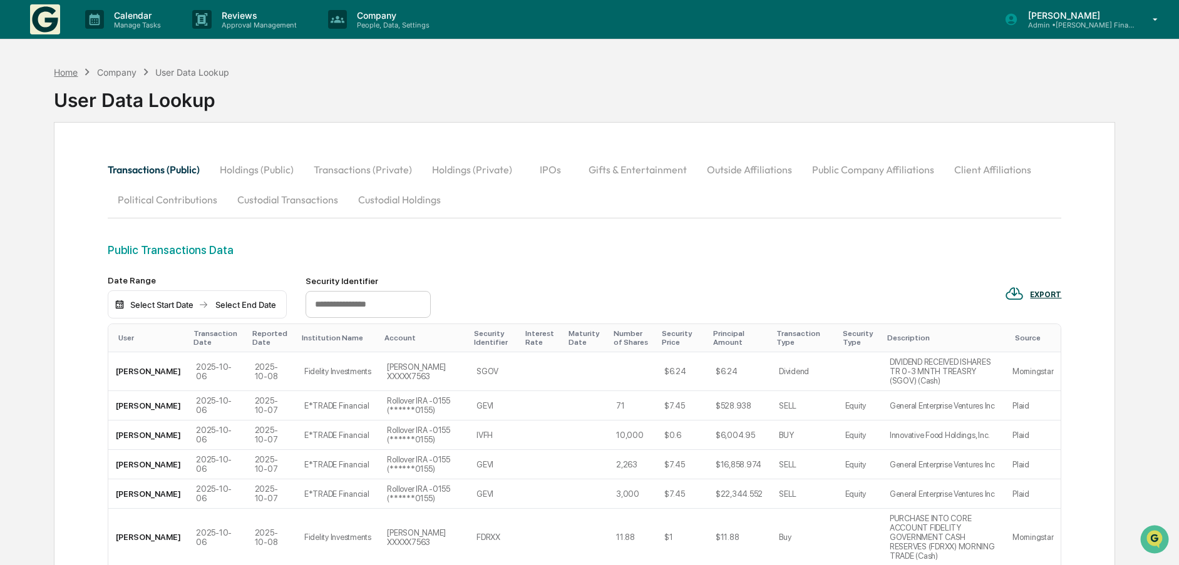
click at [75, 68] on div "Home" at bounding box center [66, 72] width 24 height 11
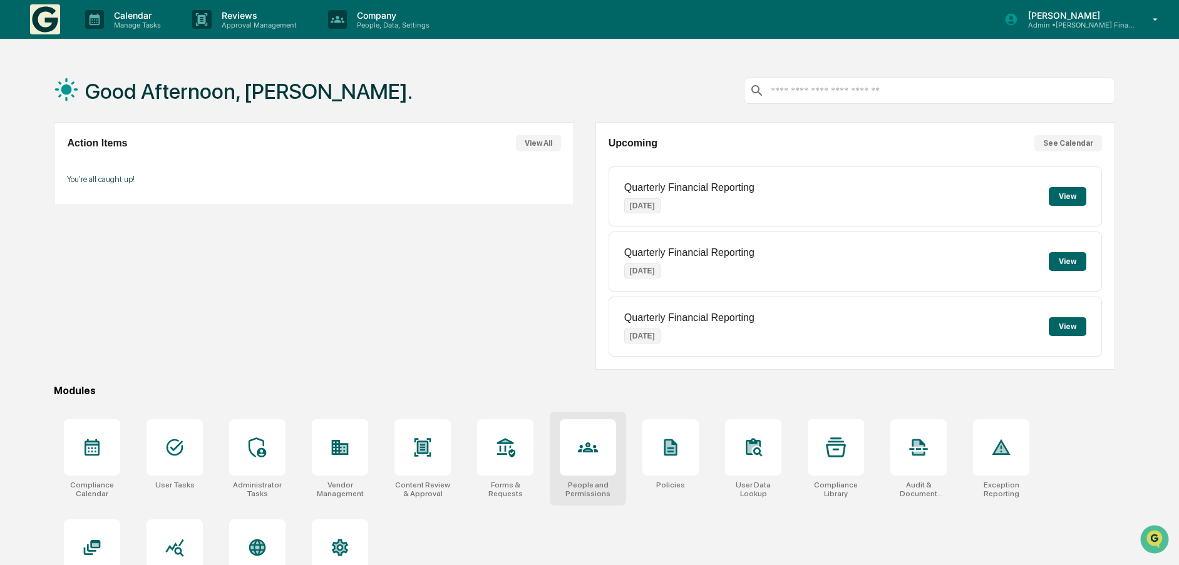
click at [575, 447] on div at bounding box center [588, 448] width 56 height 56
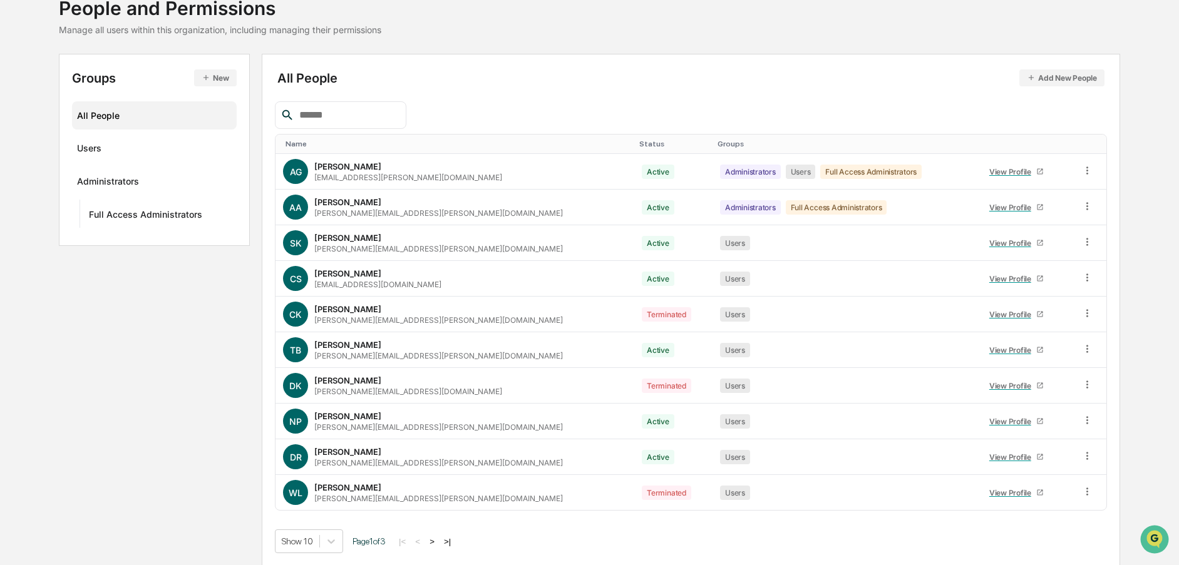
scroll to position [88, 0]
click at [333, 540] on body "Calendar Manage Tasks Reviews Approval Management Company People, Data, Setting…" at bounding box center [589, 239] width 1179 height 654
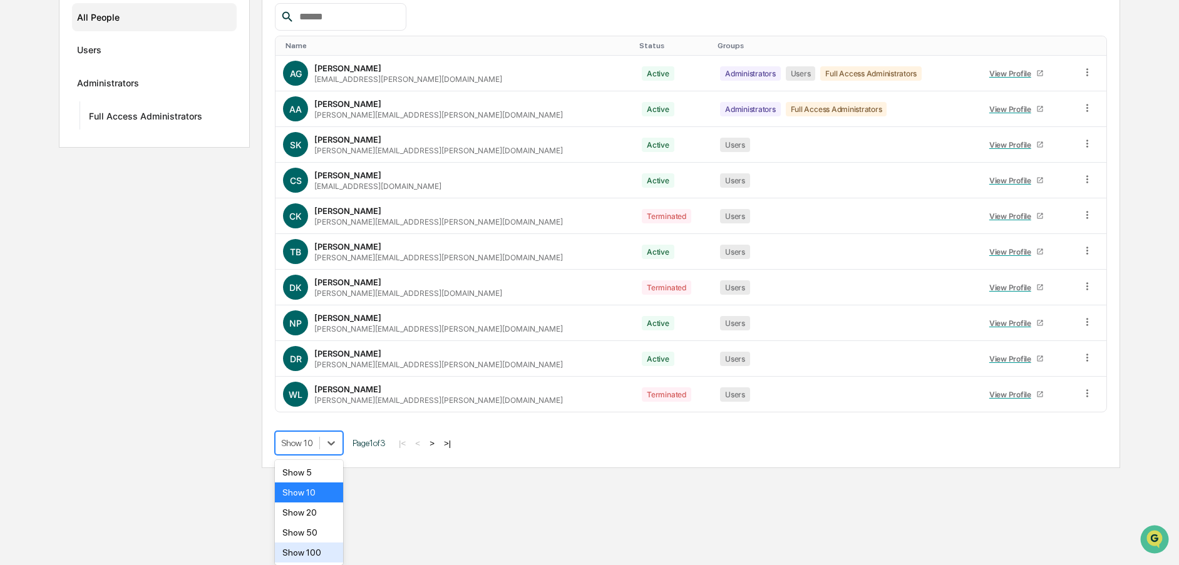
click at [323, 555] on div "Show 100" at bounding box center [309, 553] width 68 height 20
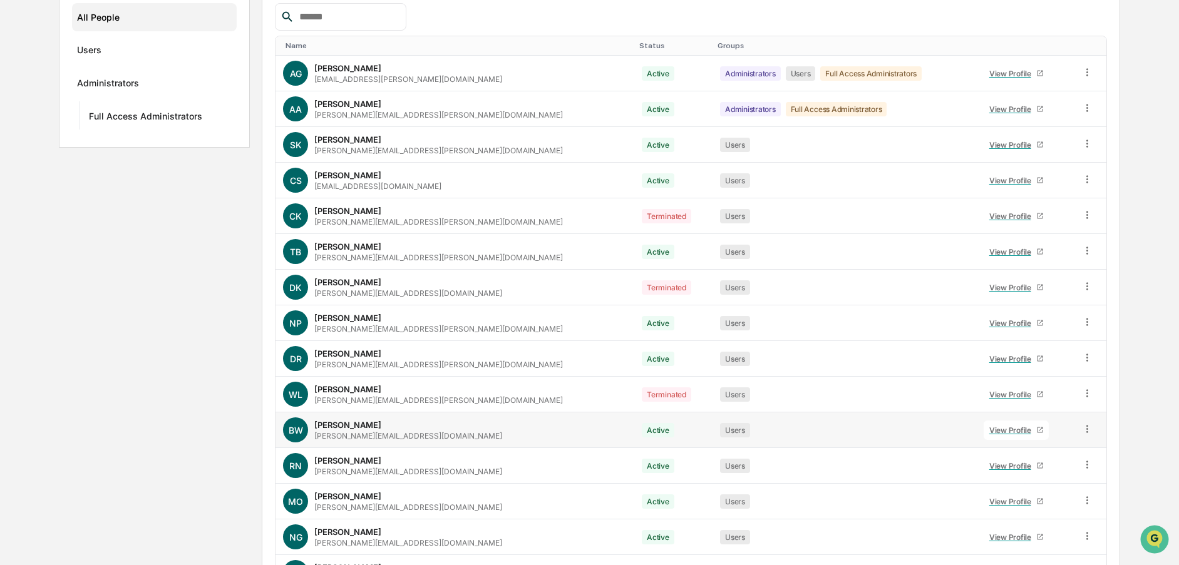
click at [989, 431] on div "View Profile" at bounding box center [1012, 430] width 47 height 9
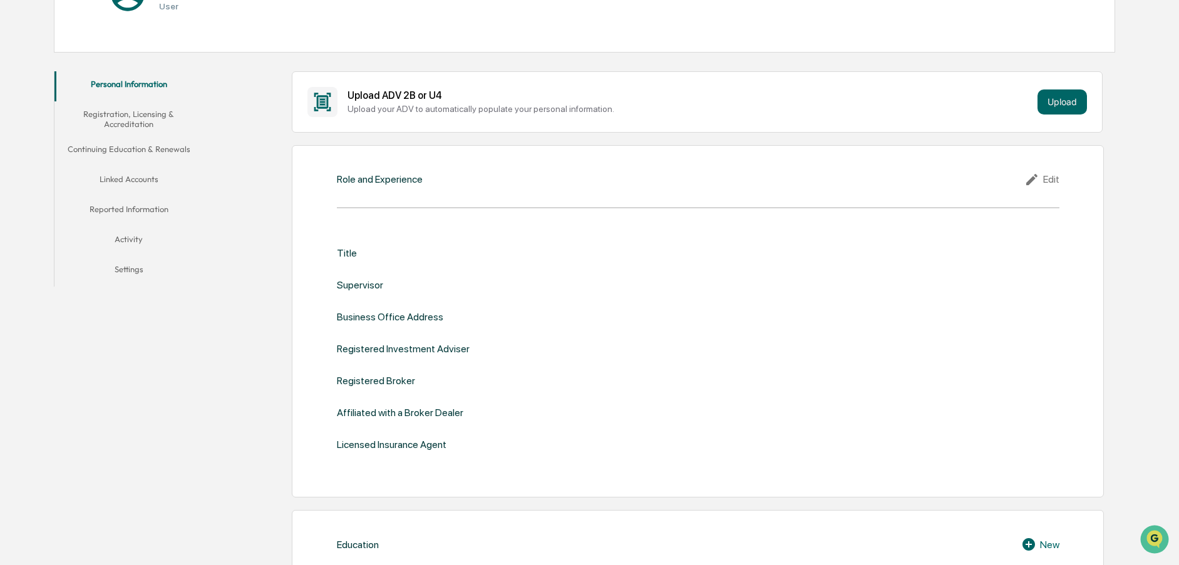
click at [126, 180] on button "Linked Accounts" at bounding box center [128, 182] width 148 height 30
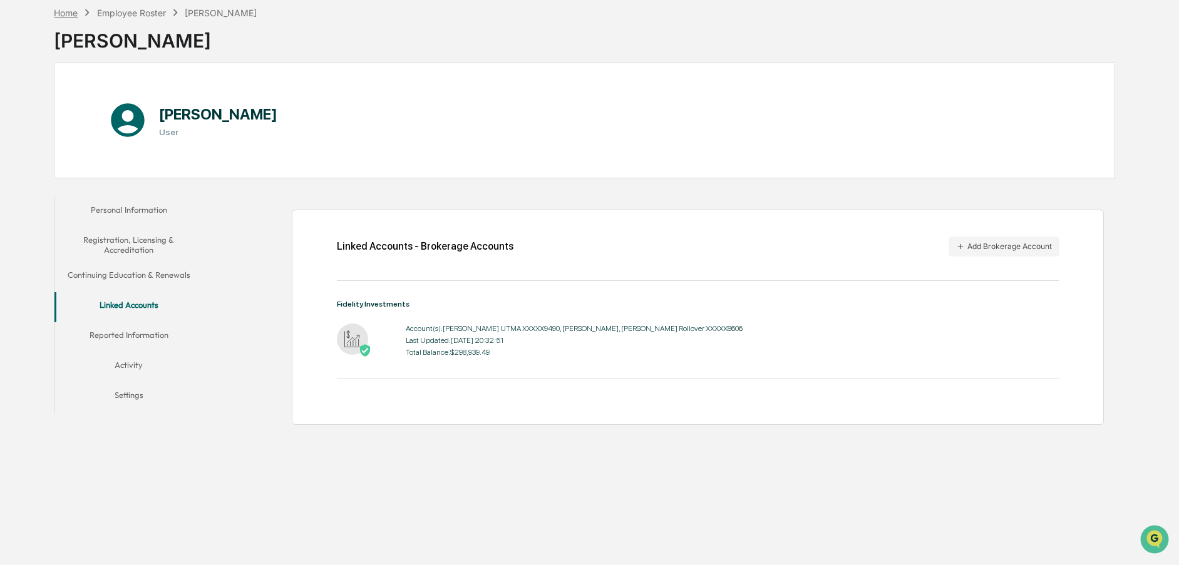
click at [62, 11] on div "Home" at bounding box center [66, 13] width 24 height 11
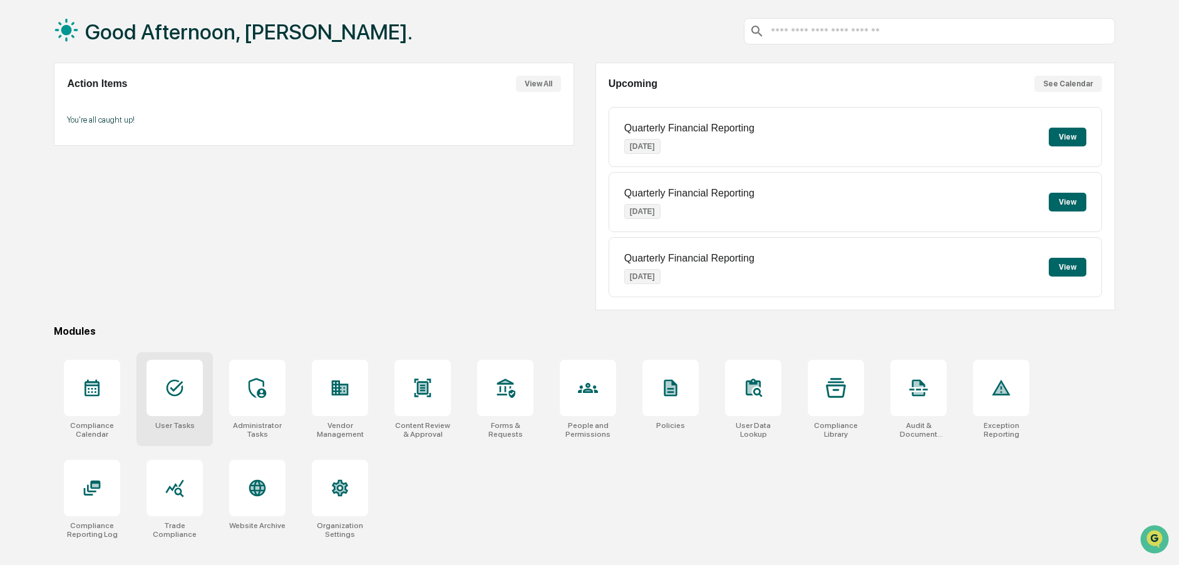
click at [183, 384] on icon at bounding box center [175, 388] width 20 height 20
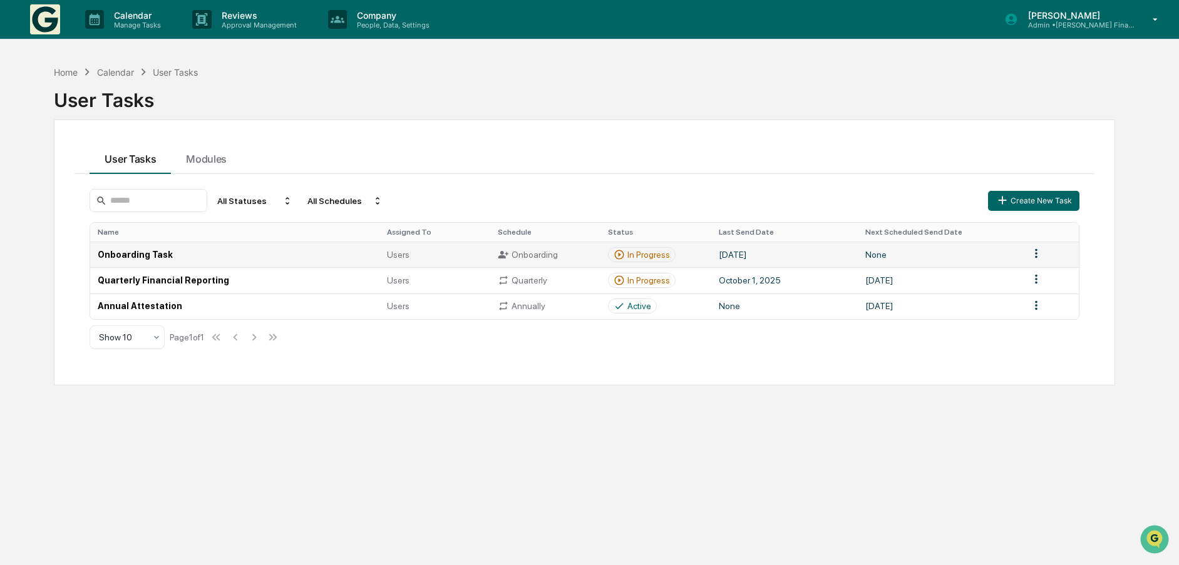
click at [115, 257] on td "Onboarding Task" at bounding box center [234, 255] width 289 height 26
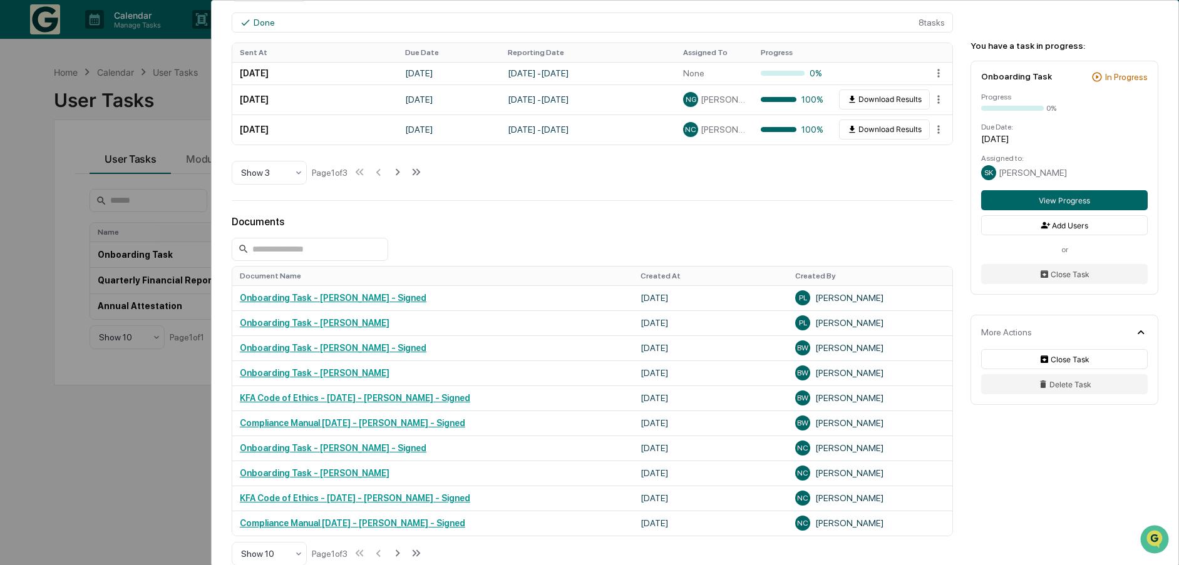
scroll to position [672, 0]
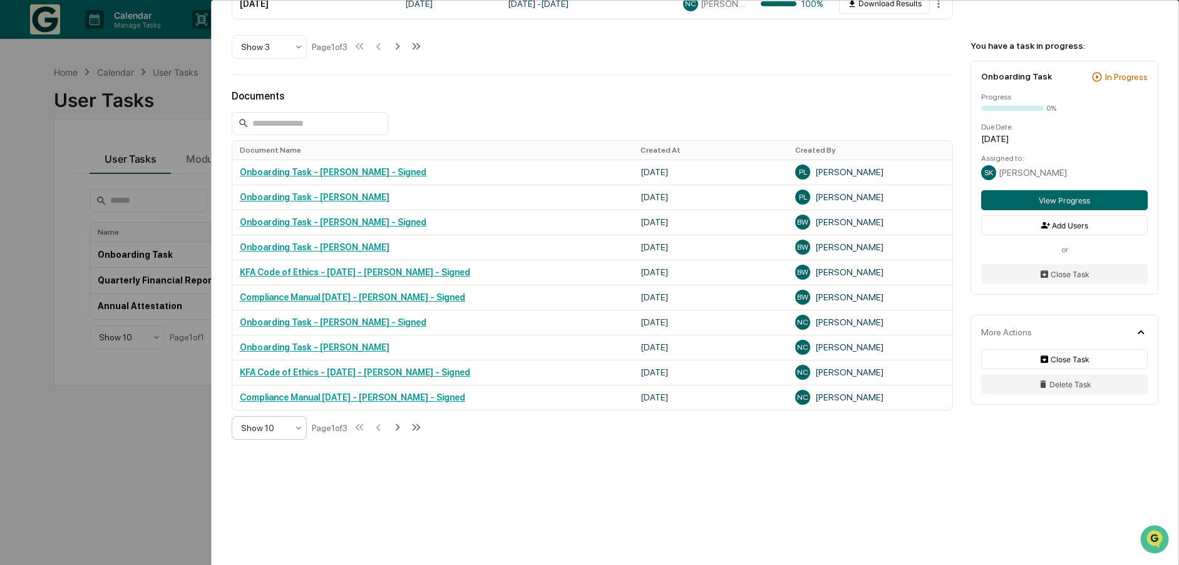
click at [264, 434] on div at bounding box center [264, 428] width 46 height 13
click at [254, 557] on div "Show 100" at bounding box center [269, 558] width 74 height 25
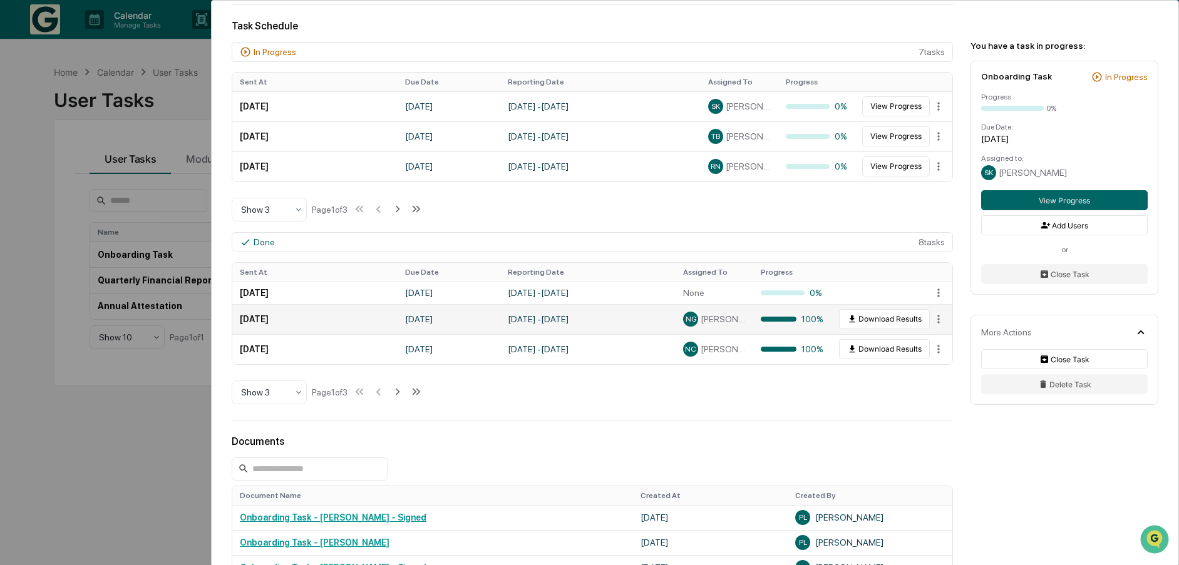
scroll to position [234, 0]
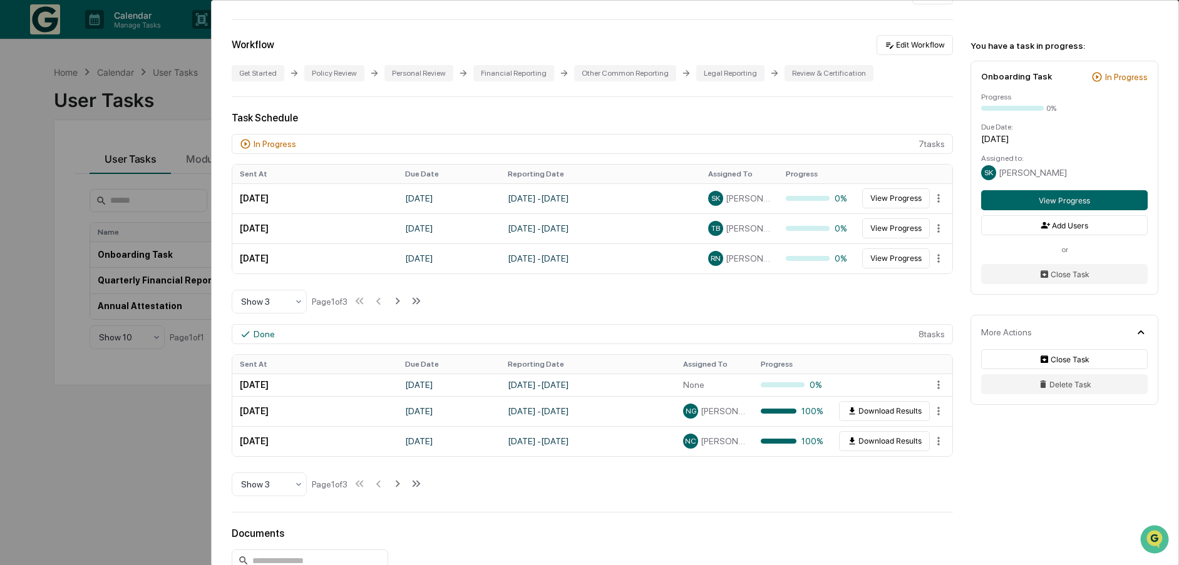
click at [266, 333] on div "Done" at bounding box center [264, 334] width 21 height 10
click at [403, 483] on icon at bounding box center [398, 484] width 14 height 14
click at [401, 483] on icon at bounding box center [398, 484] width 4 height 7
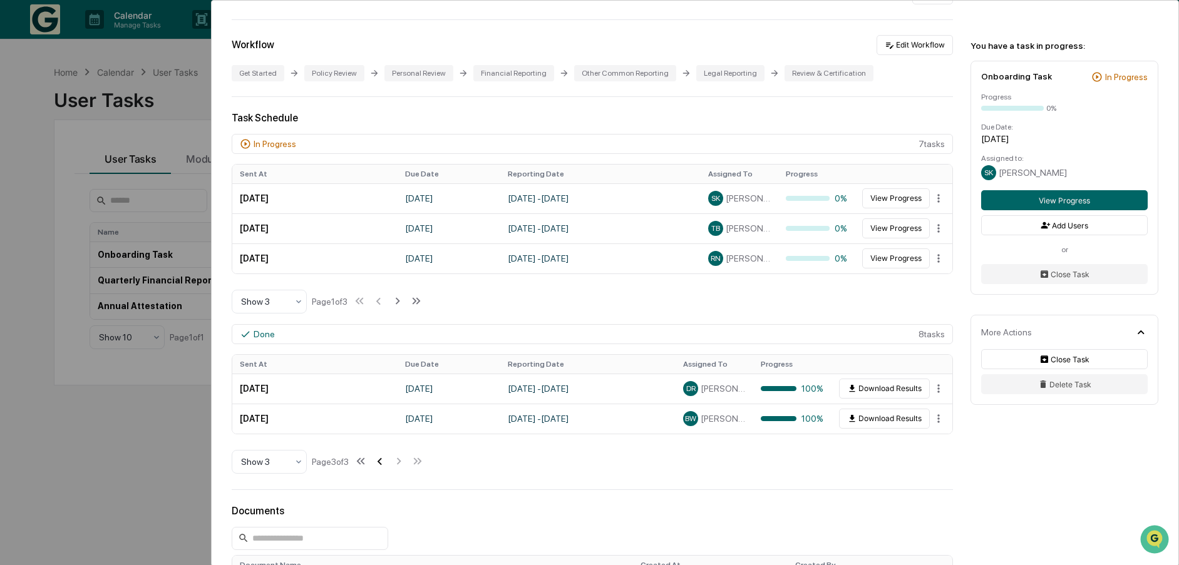
click at [386, 463] on icon at bounding box center [380, 462] width 14 height 14
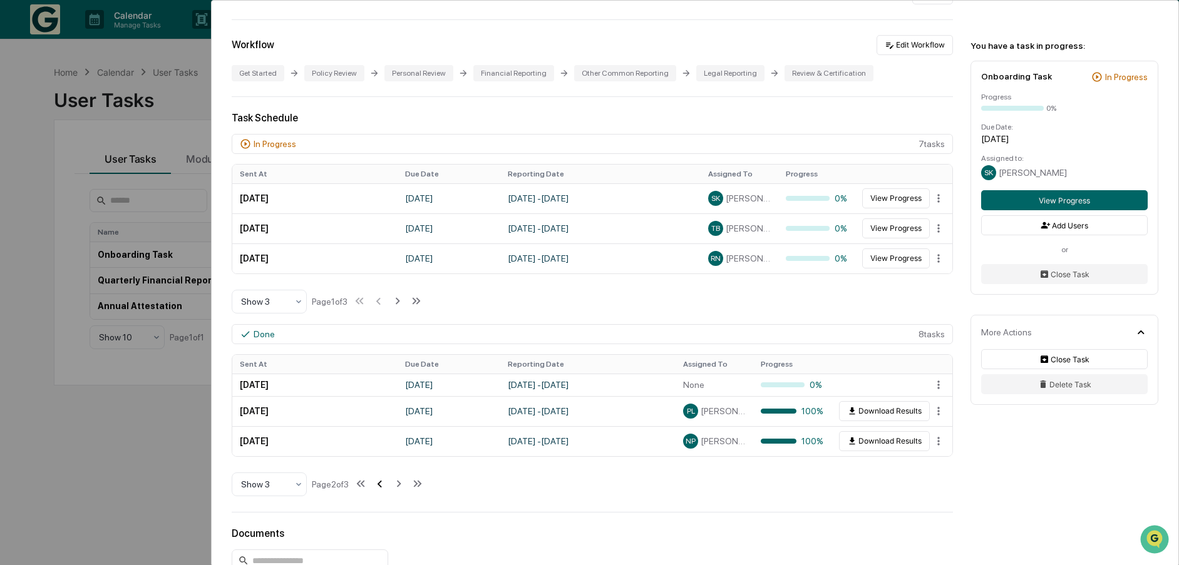
click at [386, 463] on div "Done 8 task s Sent At Due Date Reporting Date Assigned To Progress [DATE] [DATE…" at bounding box center [592, 410] width 721 height 173
click at [384, 482] on icon at bounding box center [380, 484] width 14 height 14
click at [299, 482] on icon at bounding box center [299, 485] width 10 height 10
click at [271, 456] on div "Show 10" at bounding box center [269, 452] width 74 height 25
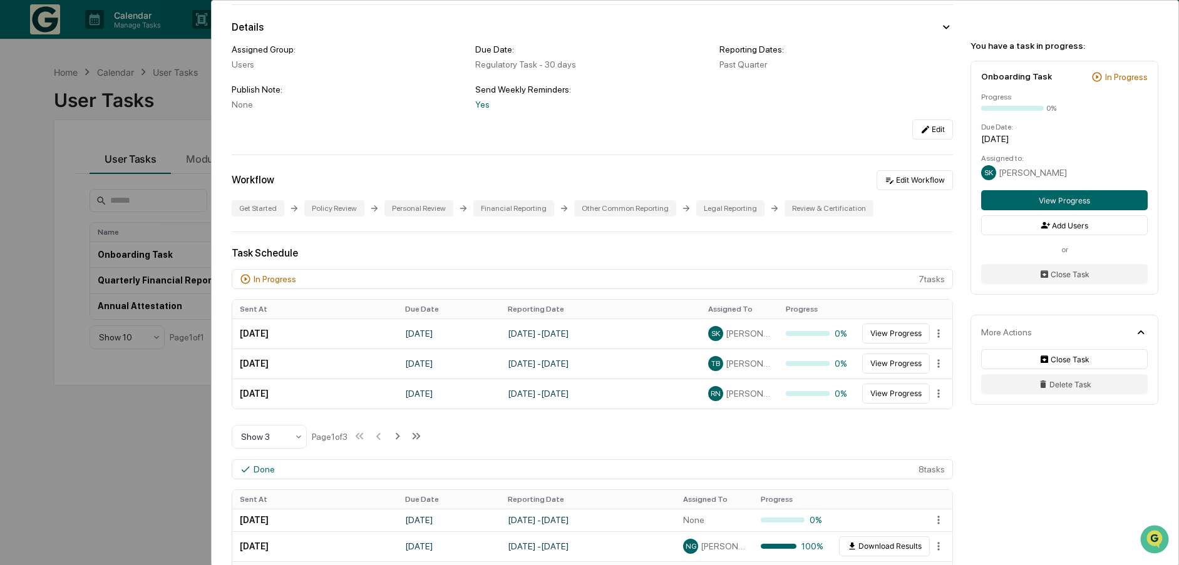
scroll to position [0, 0]
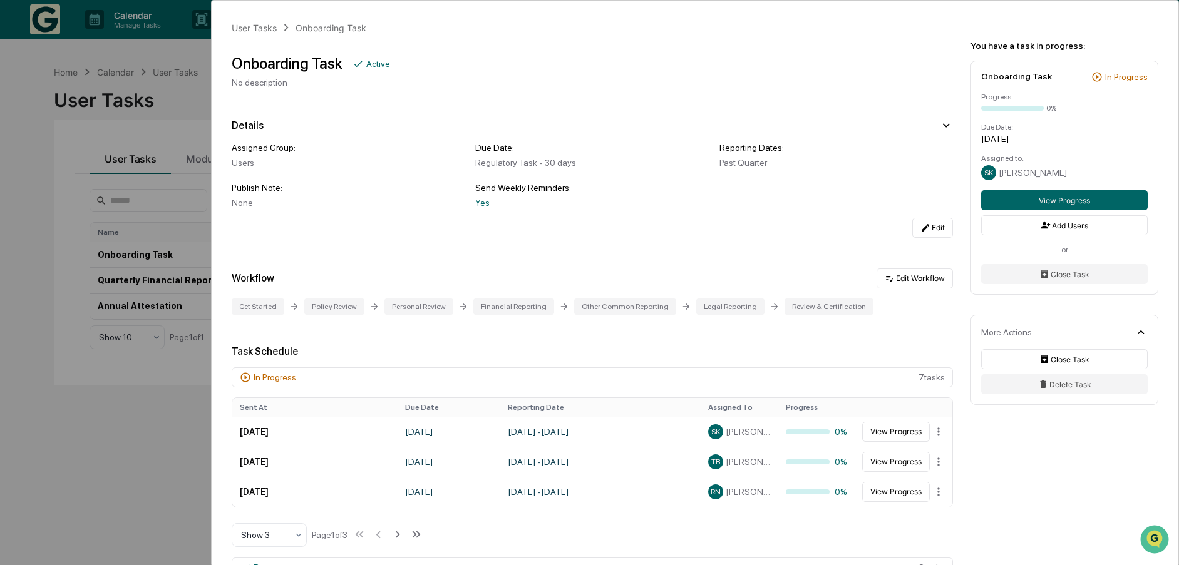
click at [44, 463] on div "User Tasks Onboarding Task Onboarding Task Active No description Details Assign…" at bounding box center [589, 282] width 1179 height 565
